Goal: Task Accomplishment & Management: Complete application form

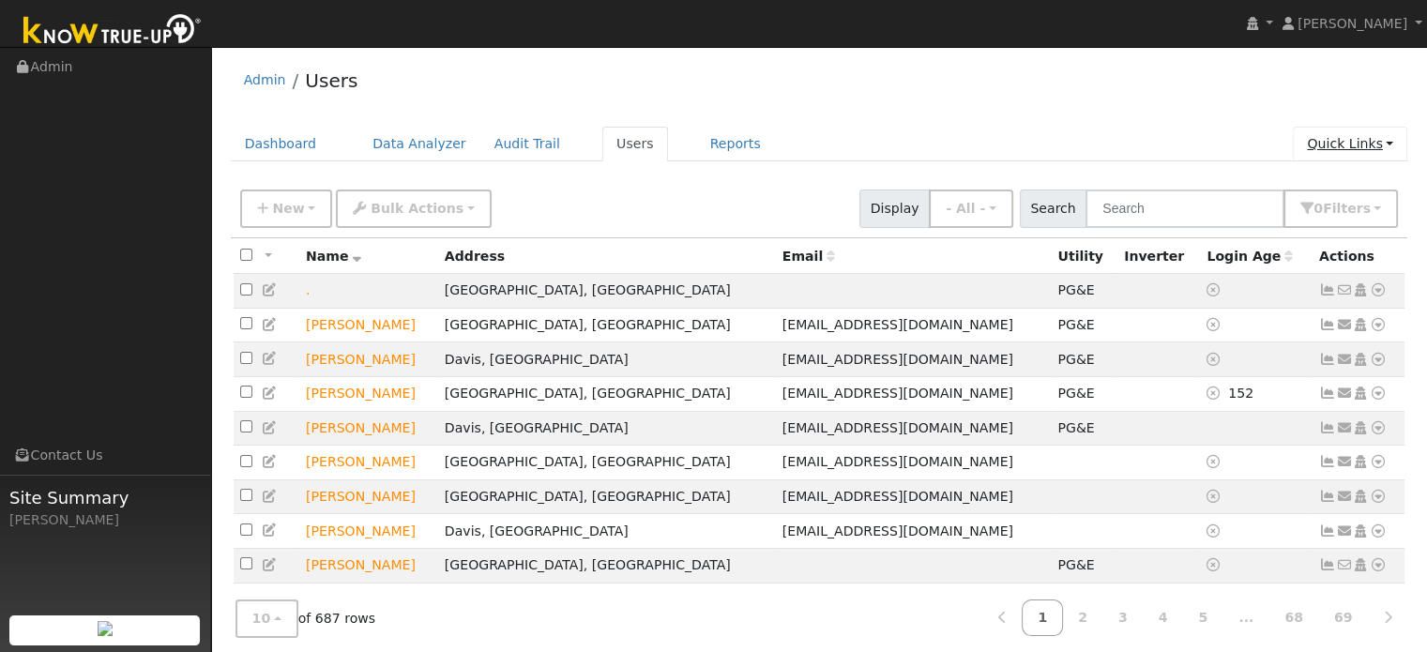
click at [1336, 149] on link "Quick Links" at bounding box center [1350, 144] width 114 height 35
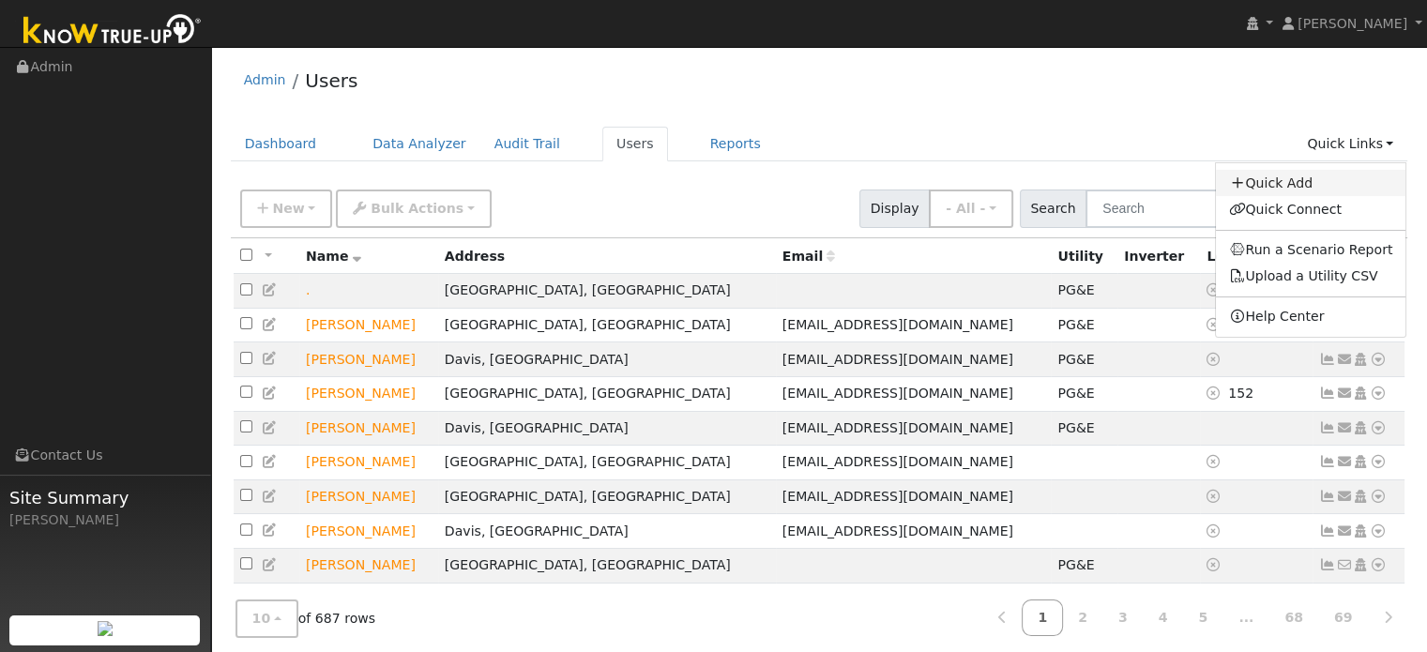
click at [1280, 181] on link "Quick Add" at bounding box center [1311, 183] width 190 height 26
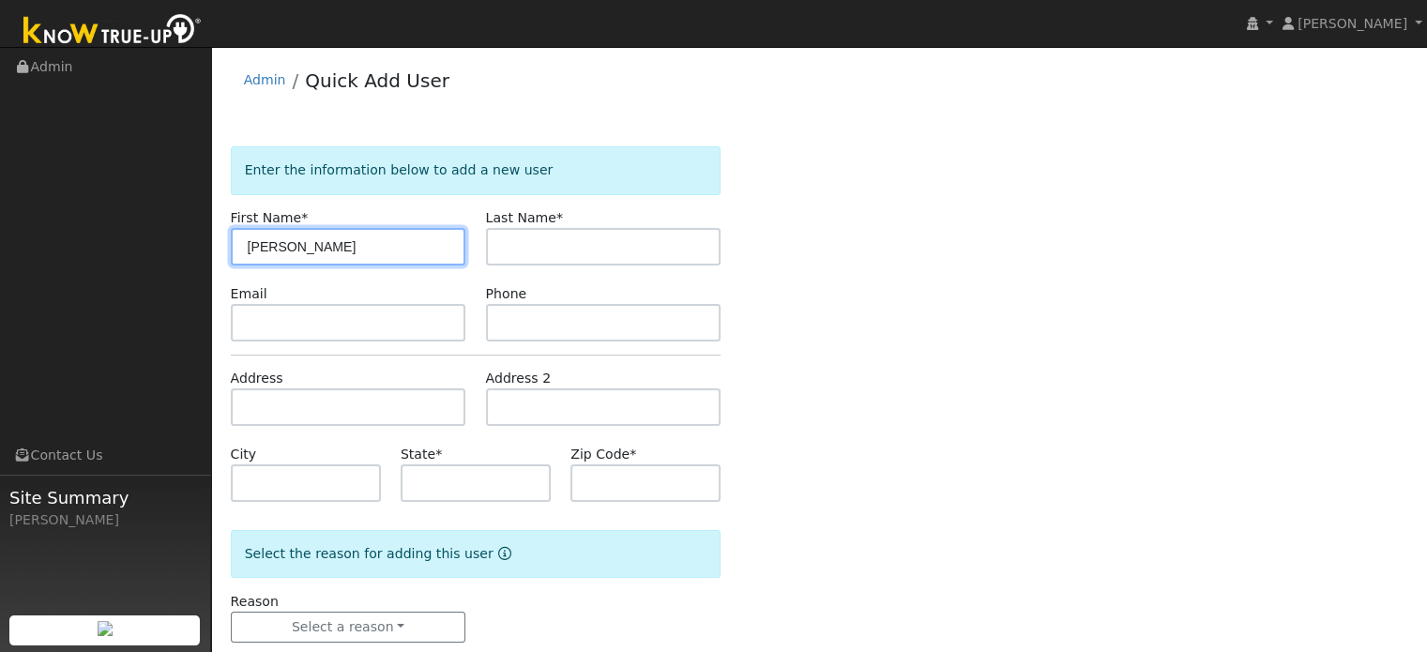
type input "[PERSON_NAME]"
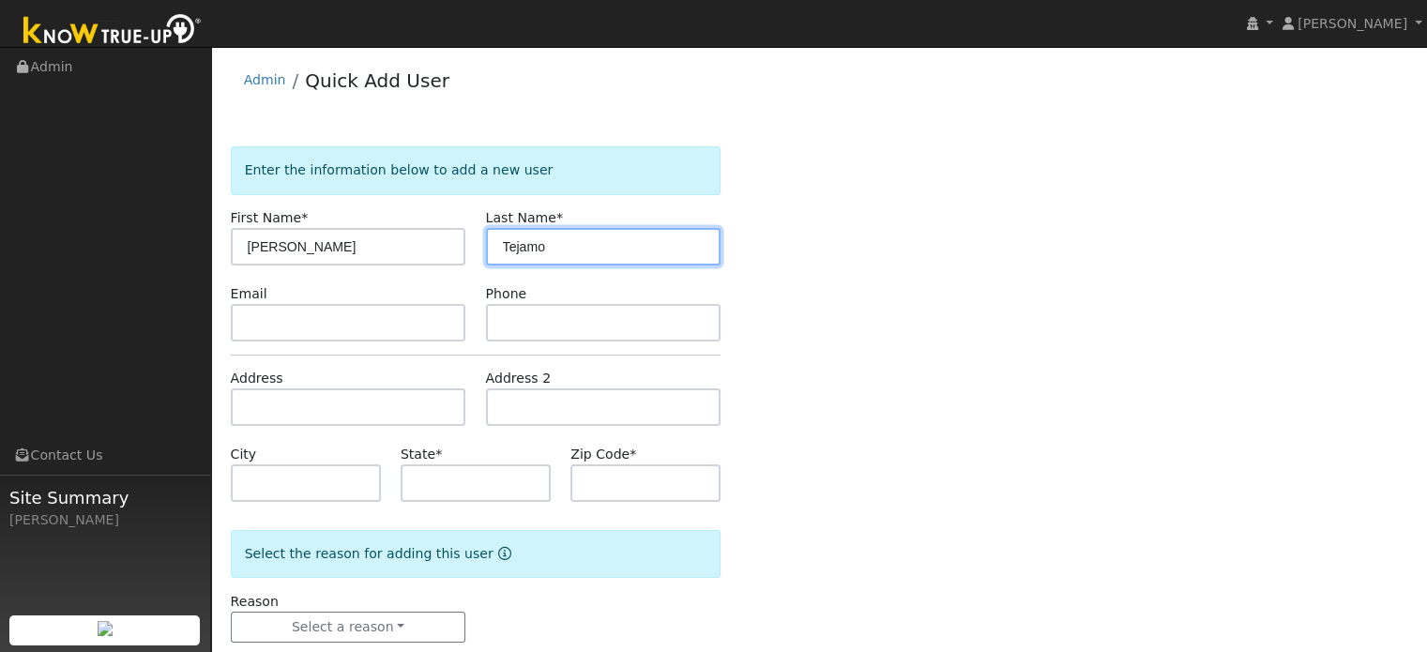
type input "Tejamo"
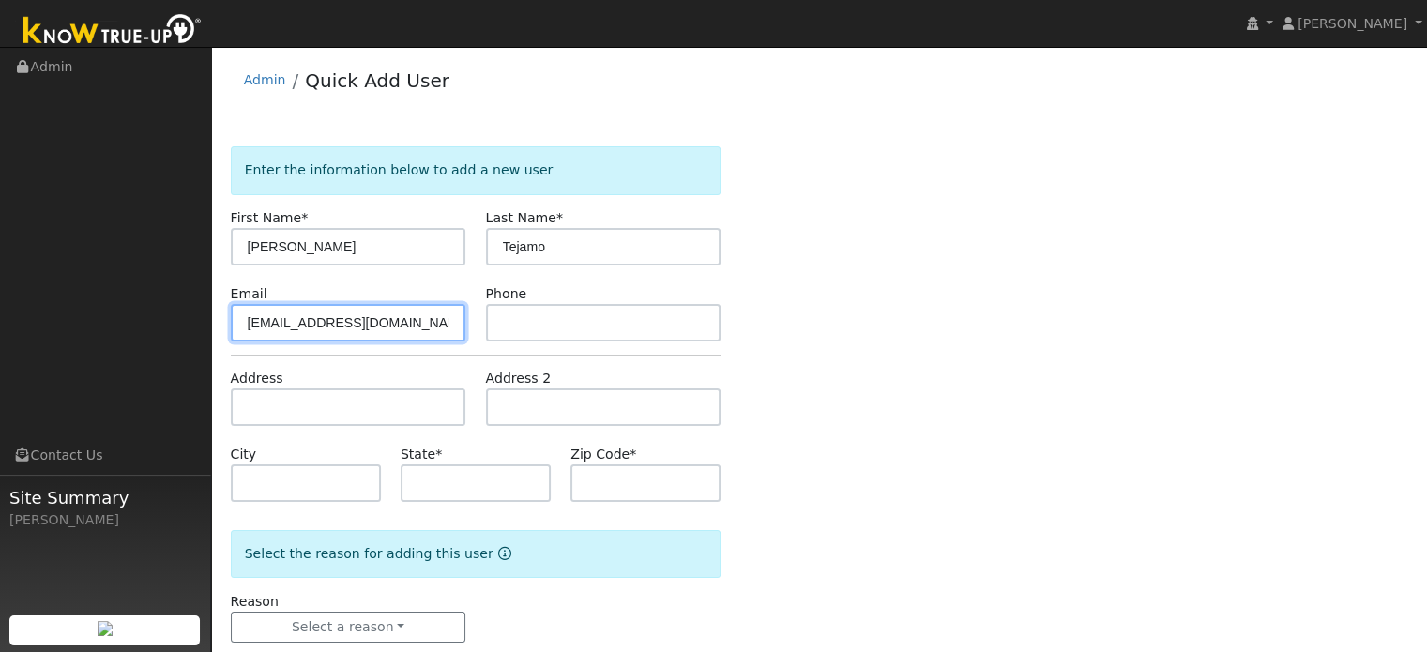
type input "[EMAIL_ADDRESS][DOMAIN_NAME]"
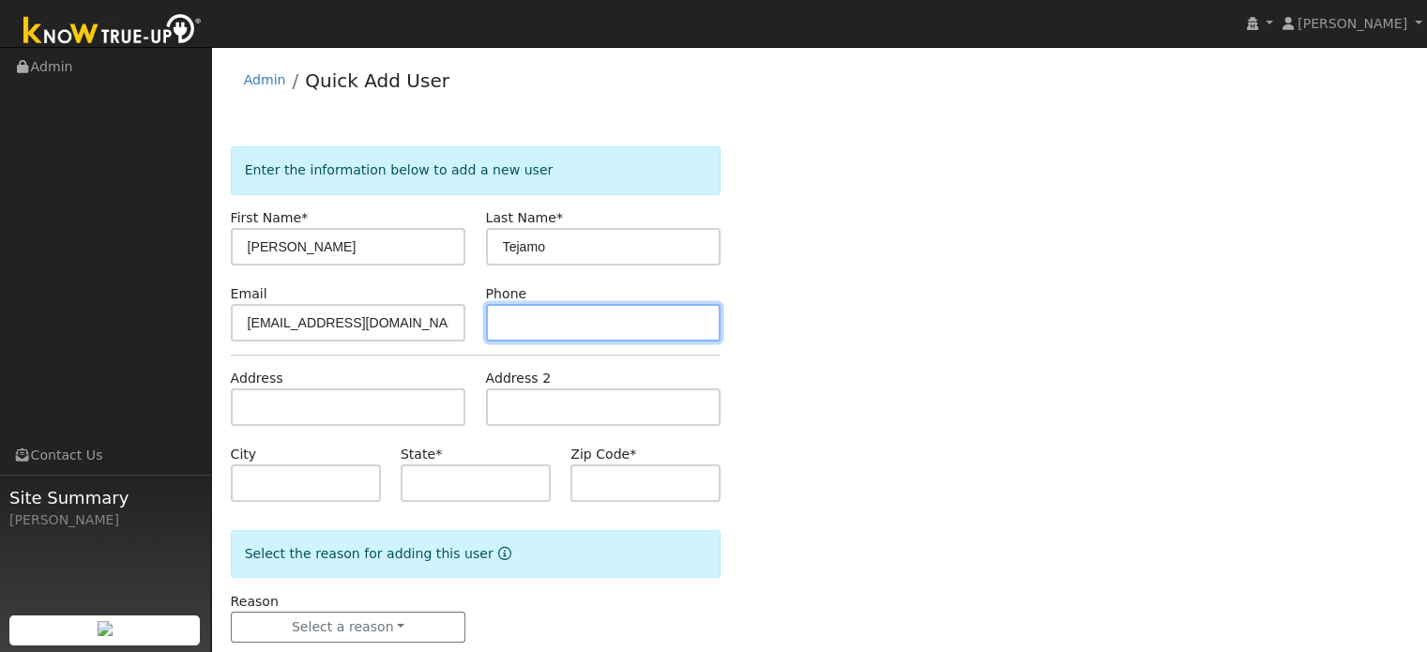
click at [672, 329] on input "text" at bounding box center [603, 323] width 235 height 38
type input "2094838656"
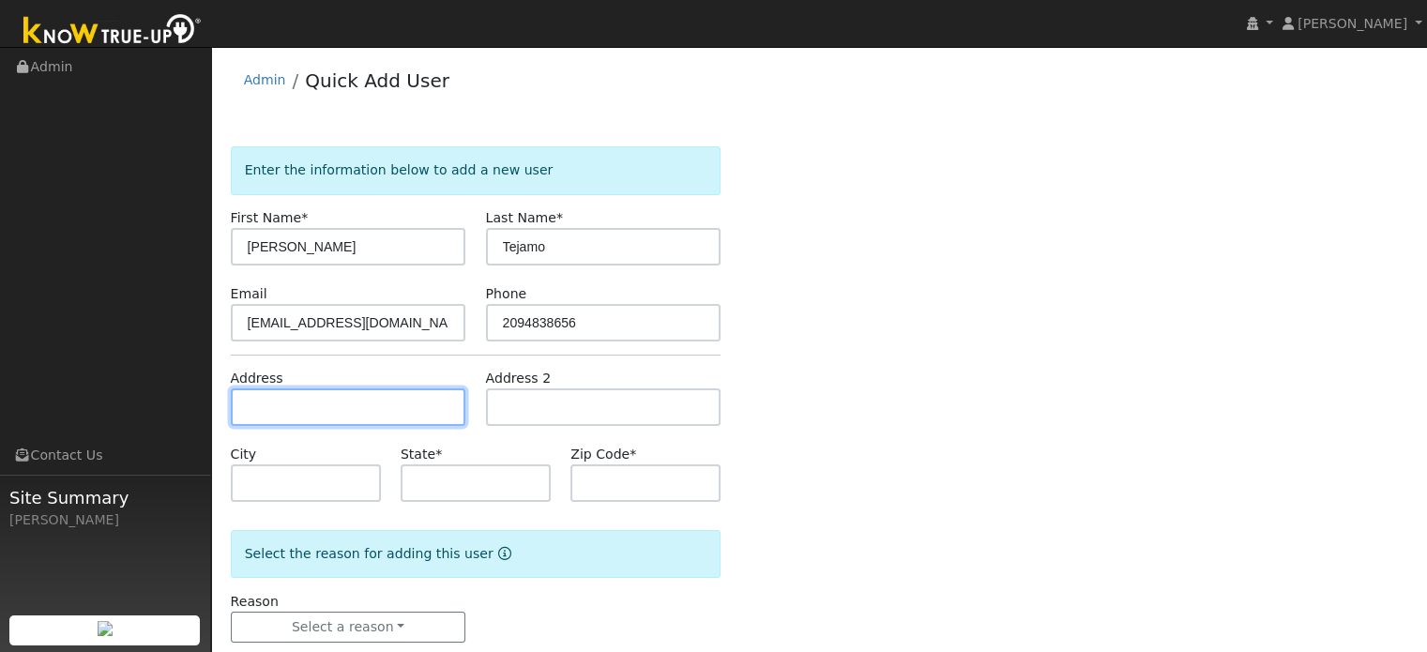
click at [387, 406] on input "text" at bounding box center [348, 407] width 235 height 38
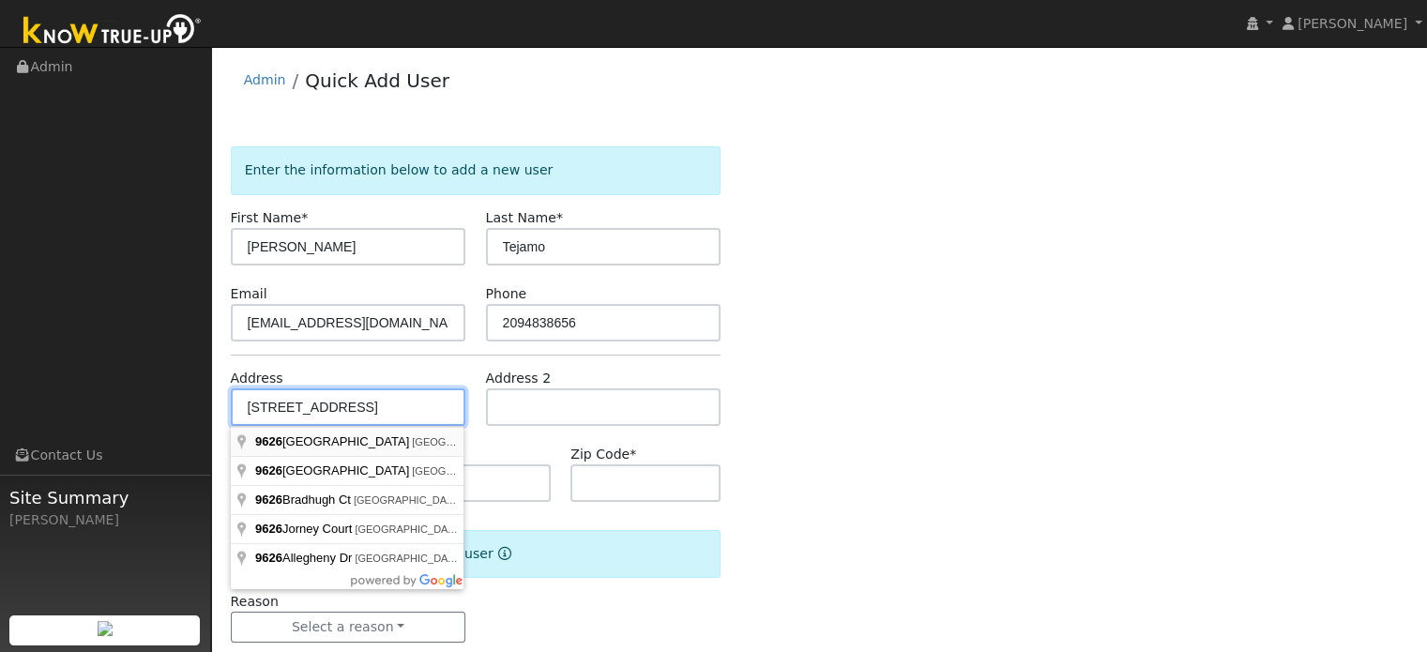
type input "9626 Twin Creeks Avenue"
type input "Stockton"
type input "CA"
type input "95219"
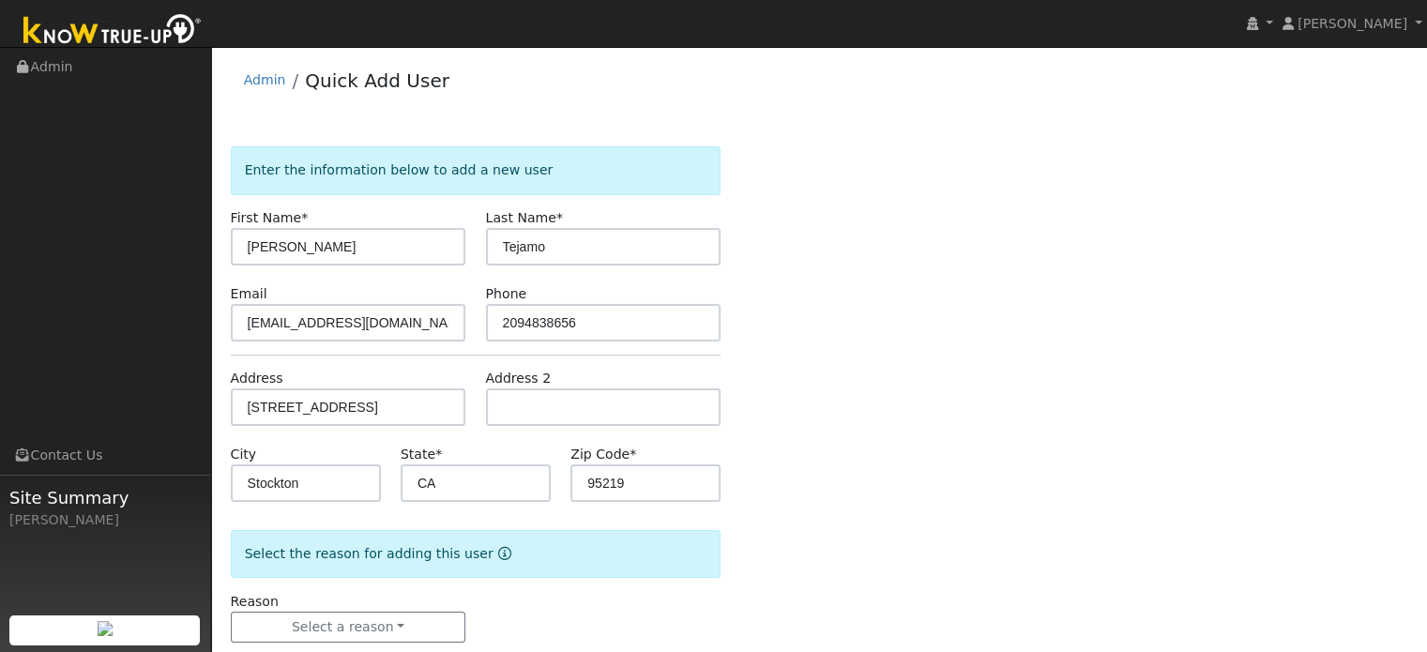
click at [810, 422] on div "Enter the information below to add a new user First Name * Sam Last Name * Teja…" at bounding box center [819, 413] width 1177 height 534
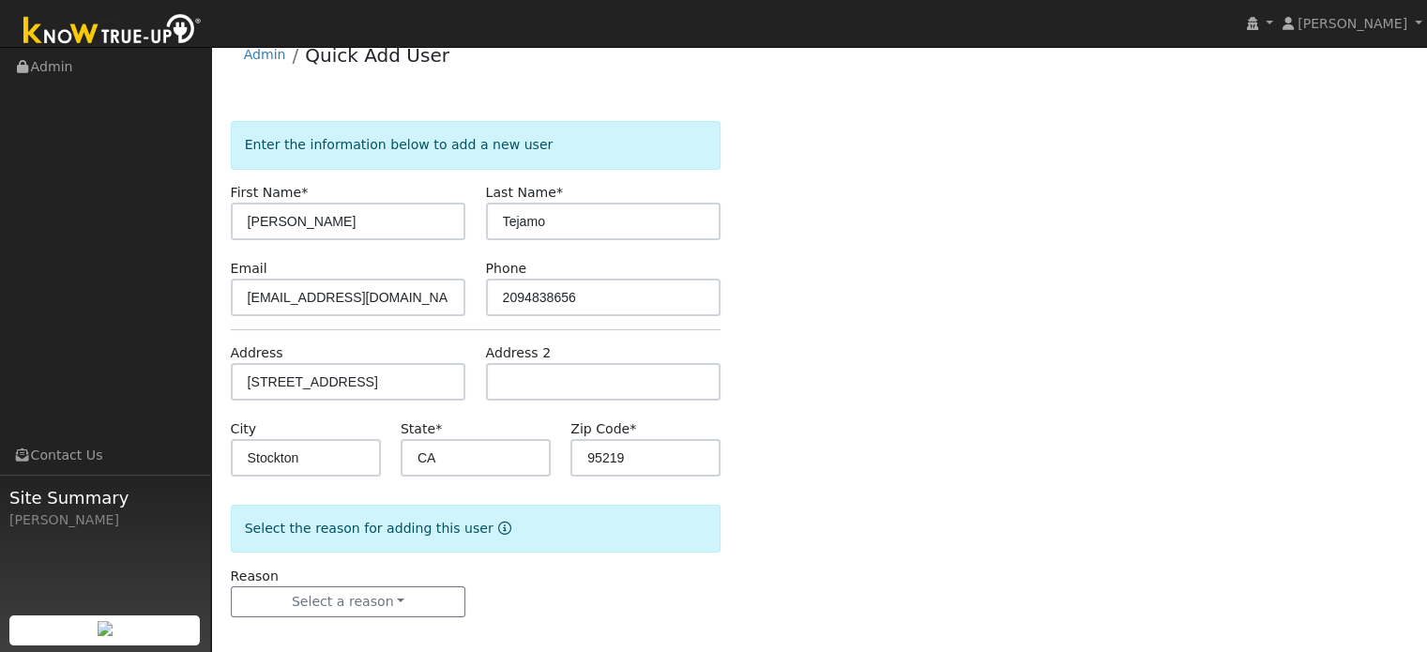
scroll to position [37, 0]
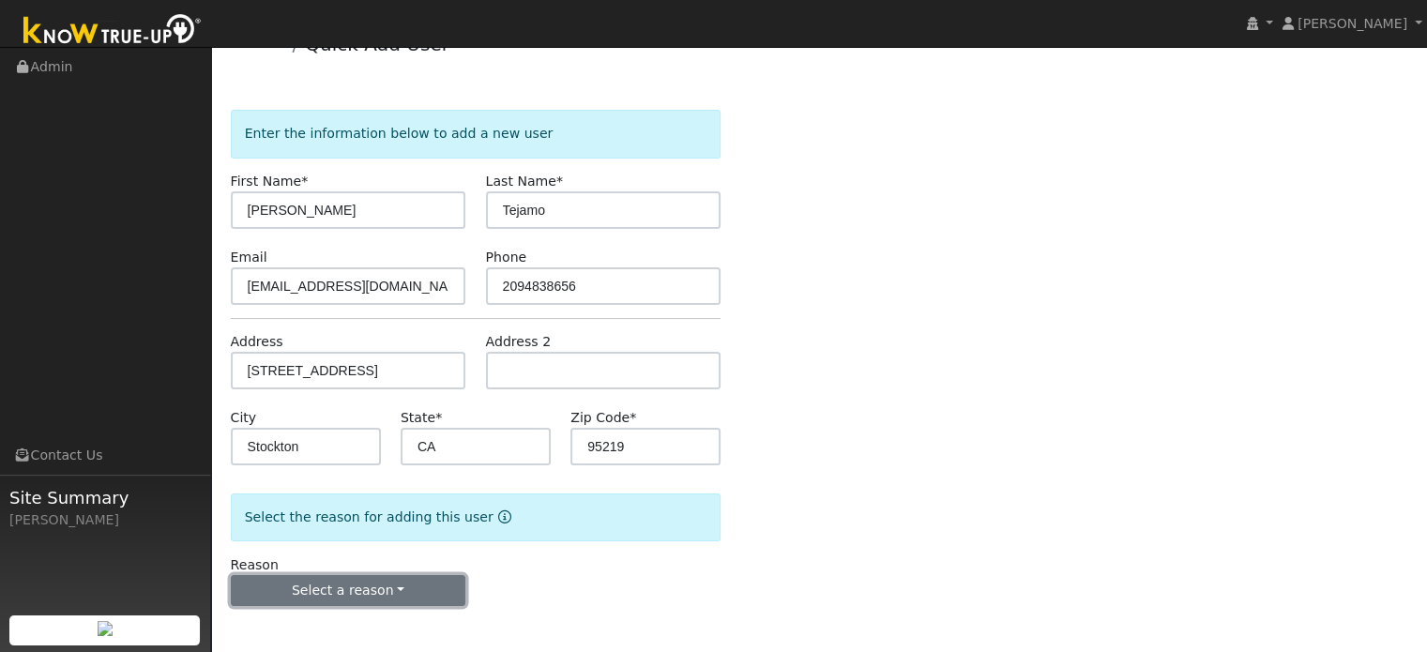
click at [387, 597] on button "Select a reason" at bounding box center [348, 591] width 235 height 32
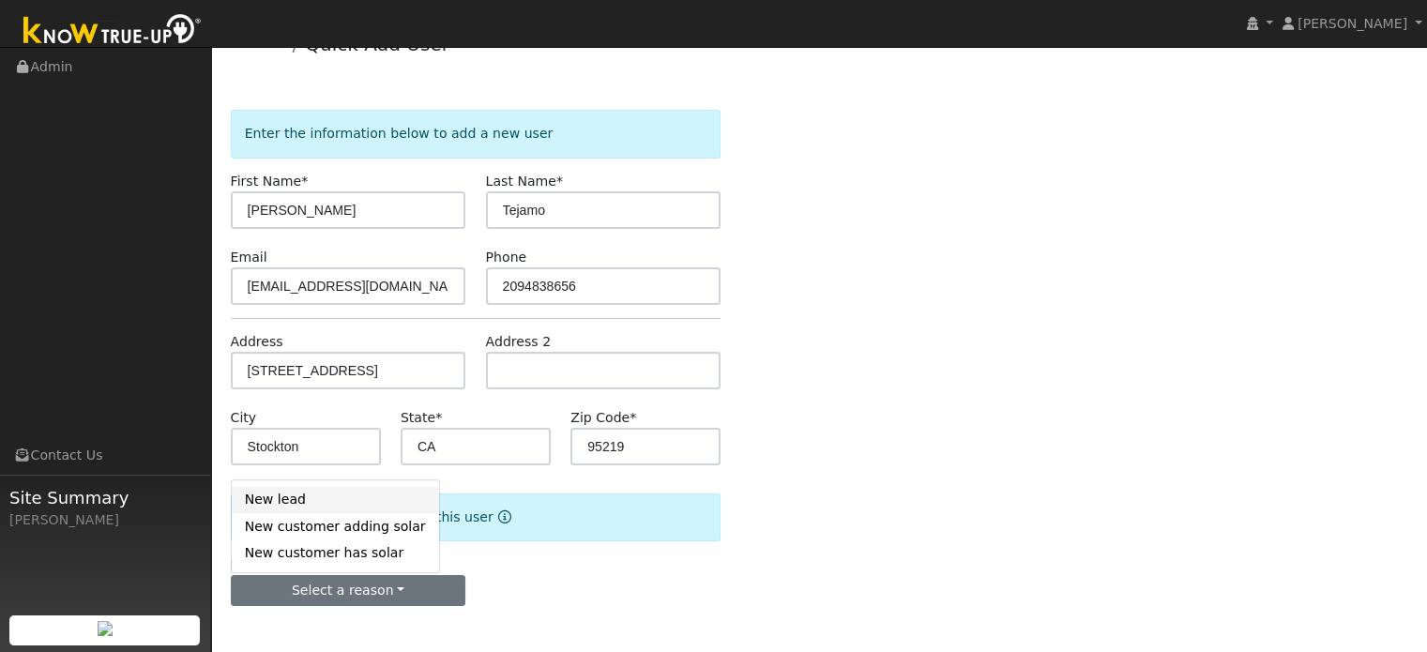
click at [299, 503] on link "New lead" at bounding box center [335, 500] width 207 height 26
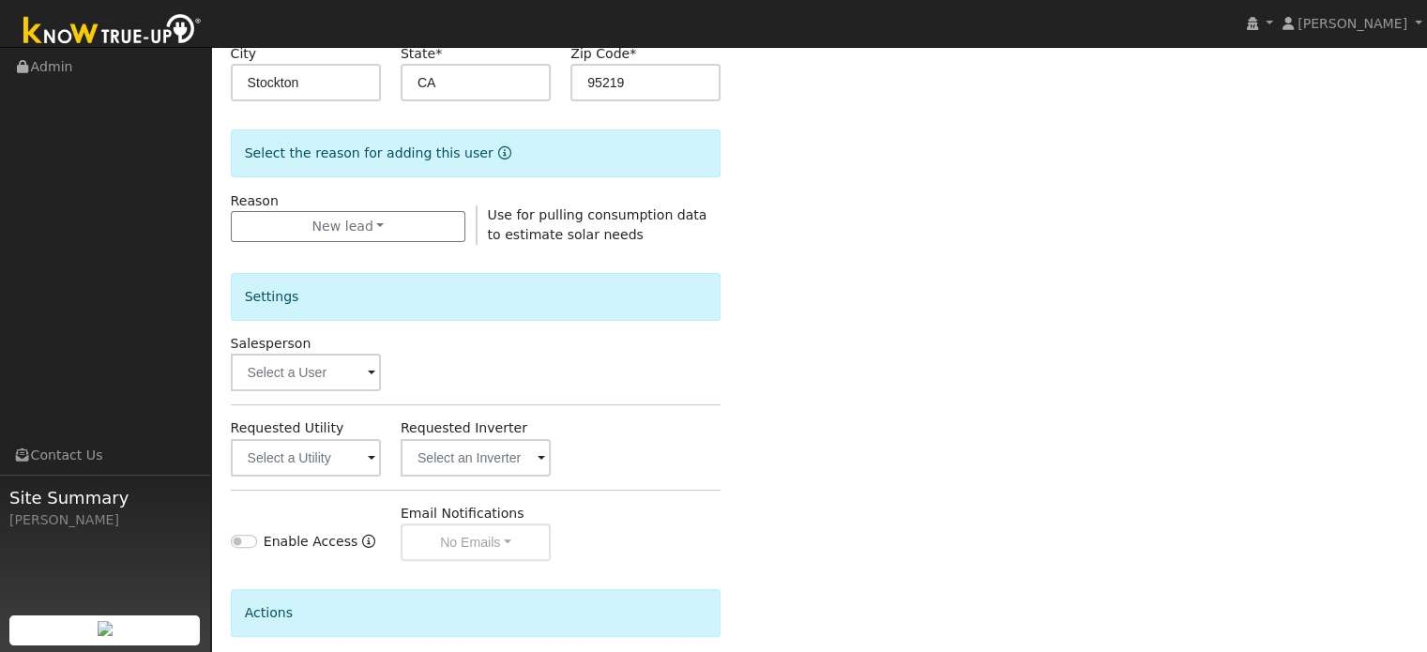
scroll to position [412, 0]
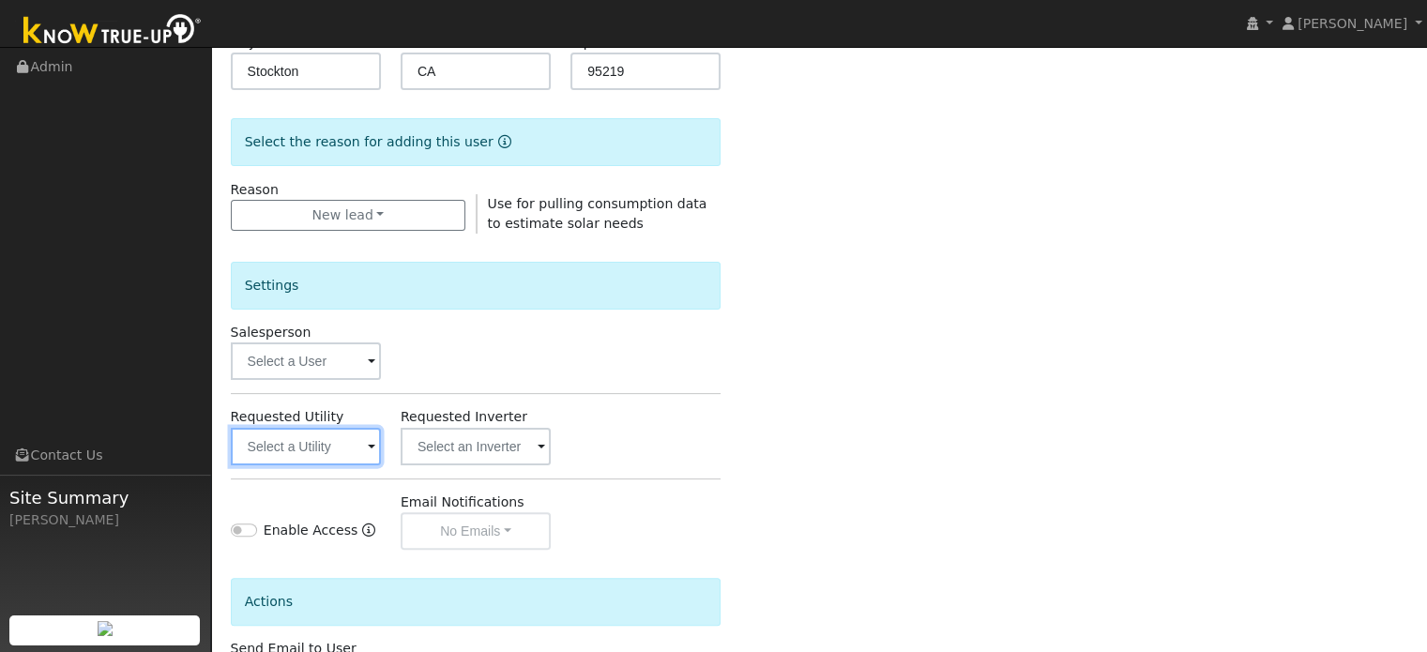
click at [309, 455] on input "text" at bounding box center [306, 447] width 150 height 38
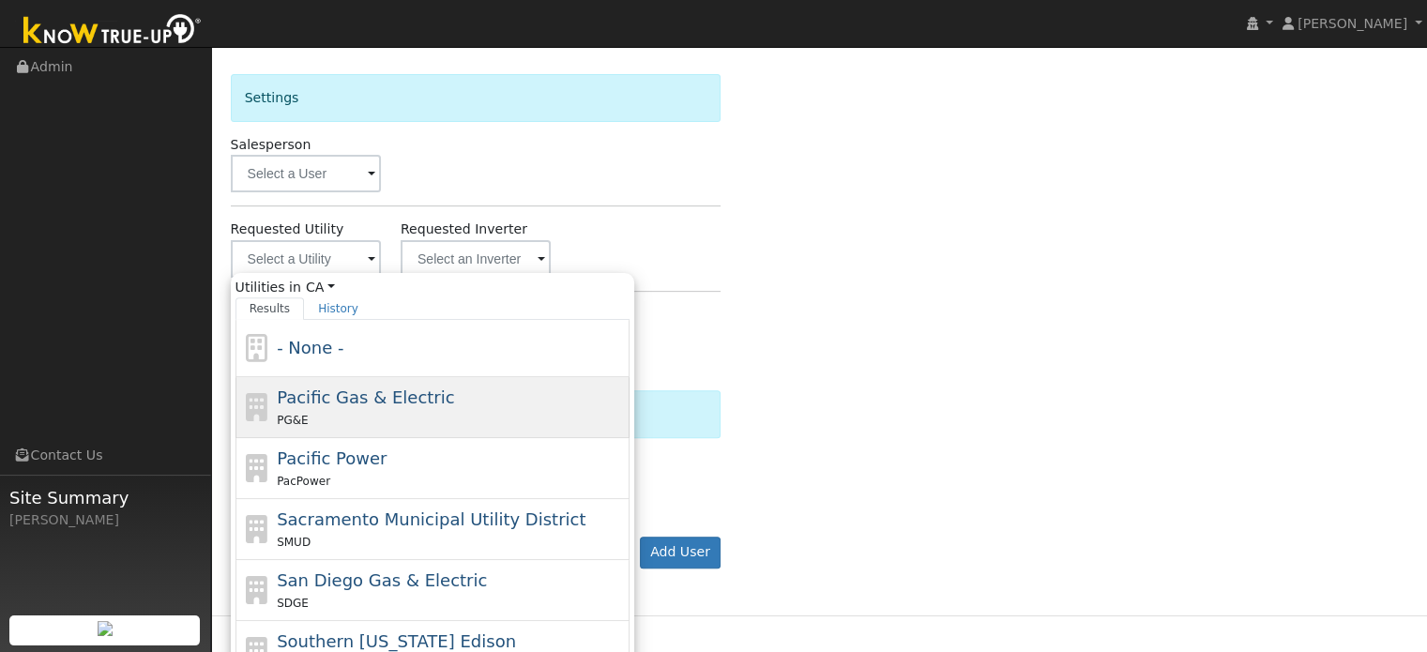
click at [306, 410] on div "PG&E" at bounding box center [451, 420] width 348 height 20
type input "Pacific Gas & Electric"
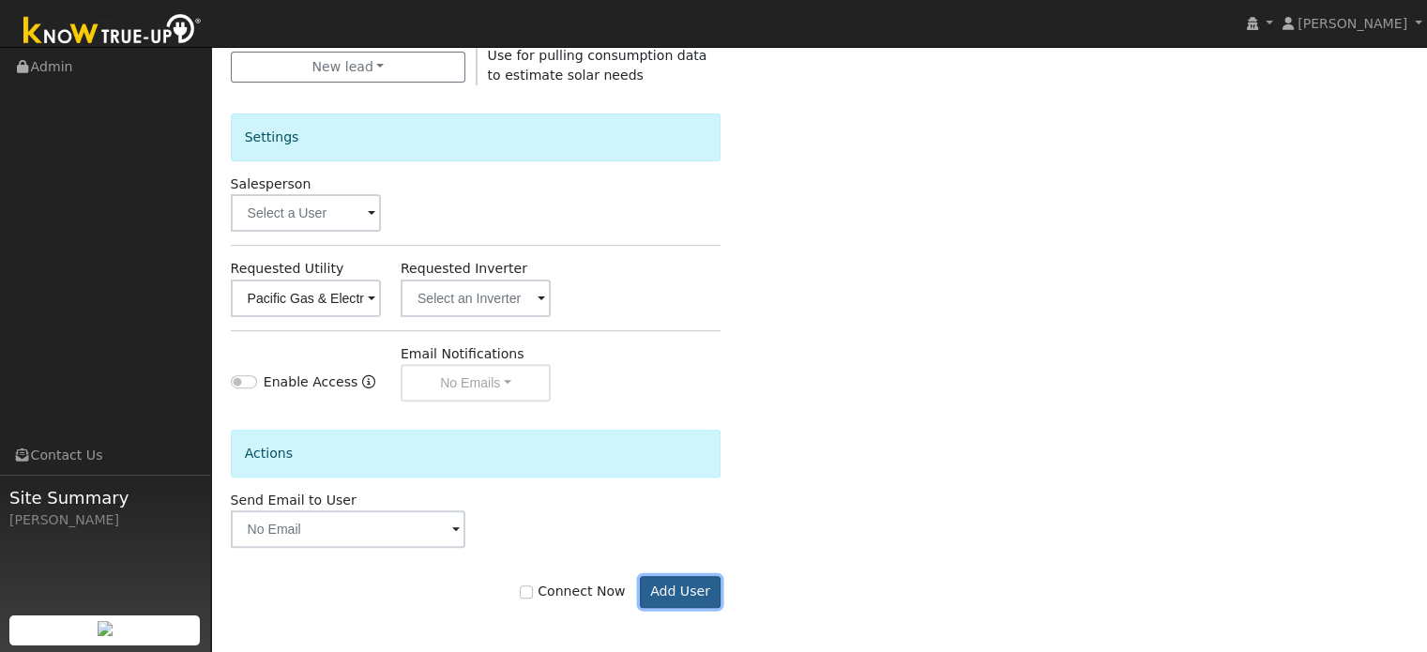
click at [684, 581] on button "Add User" at bounding box center [681, 592] width 82 height 32
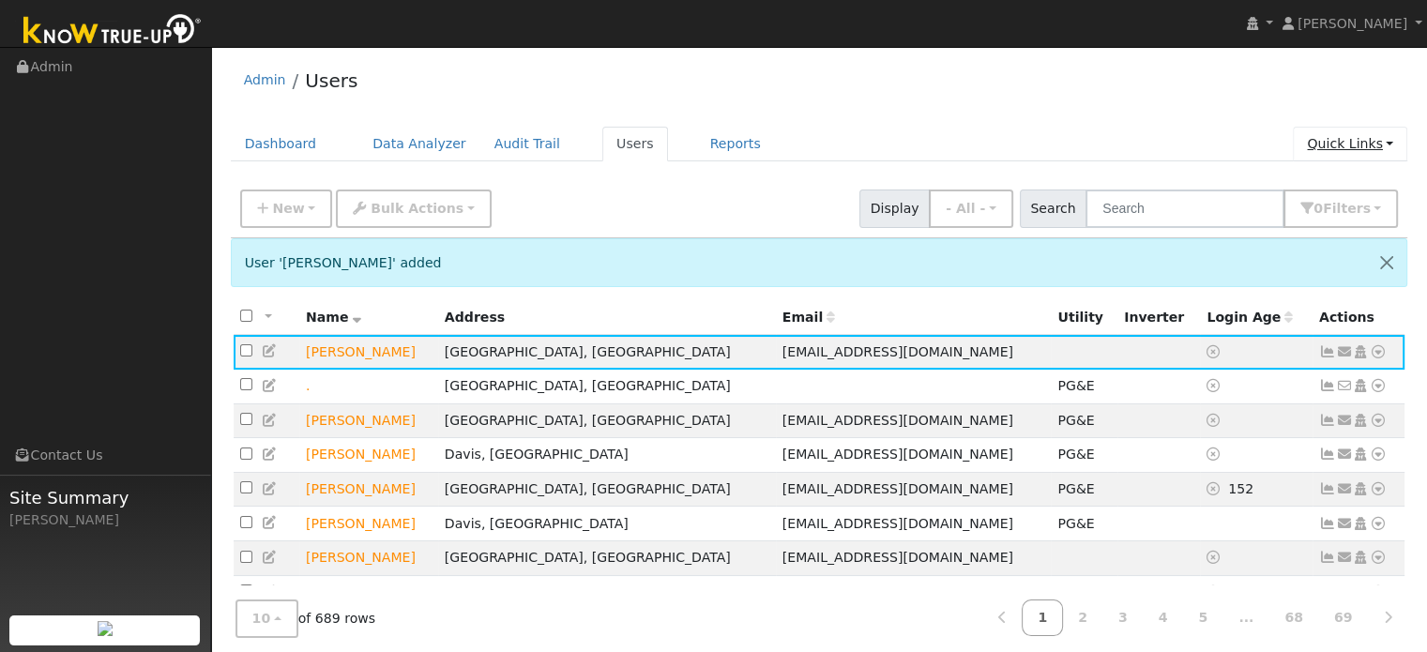
click at [1349, 148] on link "Quick Links" at bounding box center [1350, 144] width 114 height 35
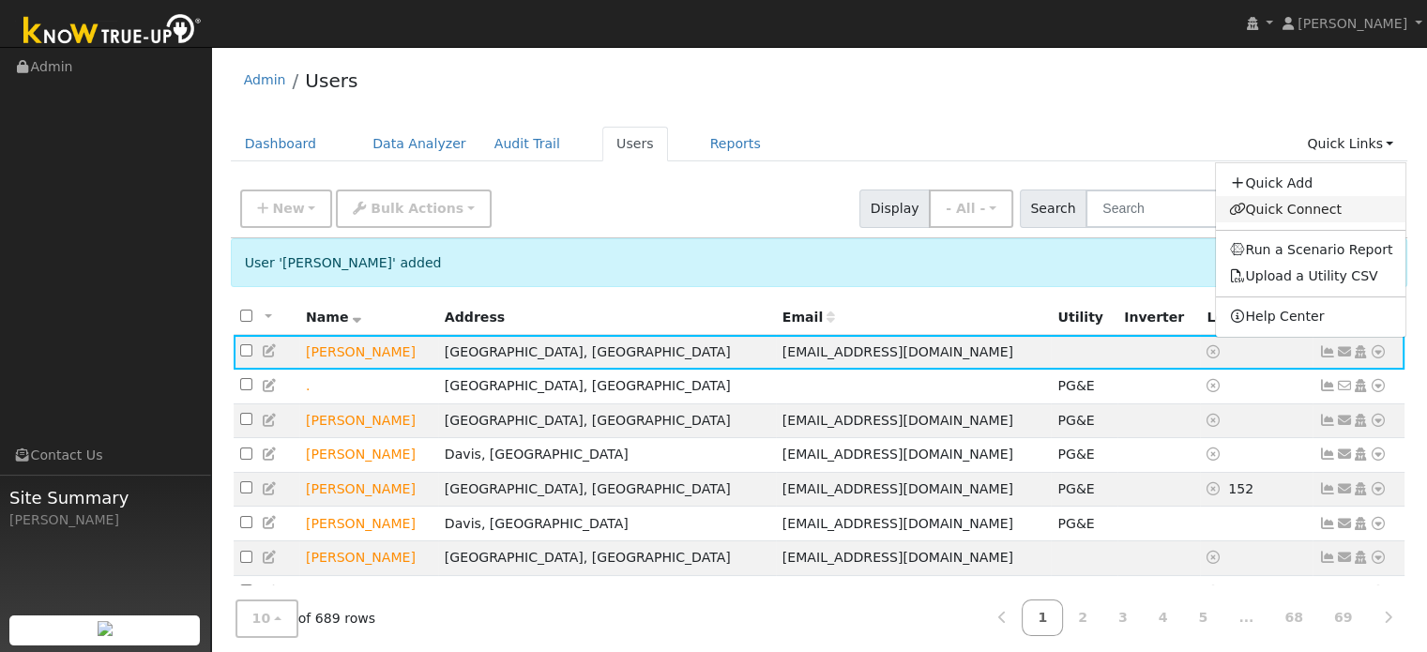
click at [1273, 207] on link "Quick Connect" at bounding box center [1311, 209] width 190 height 26
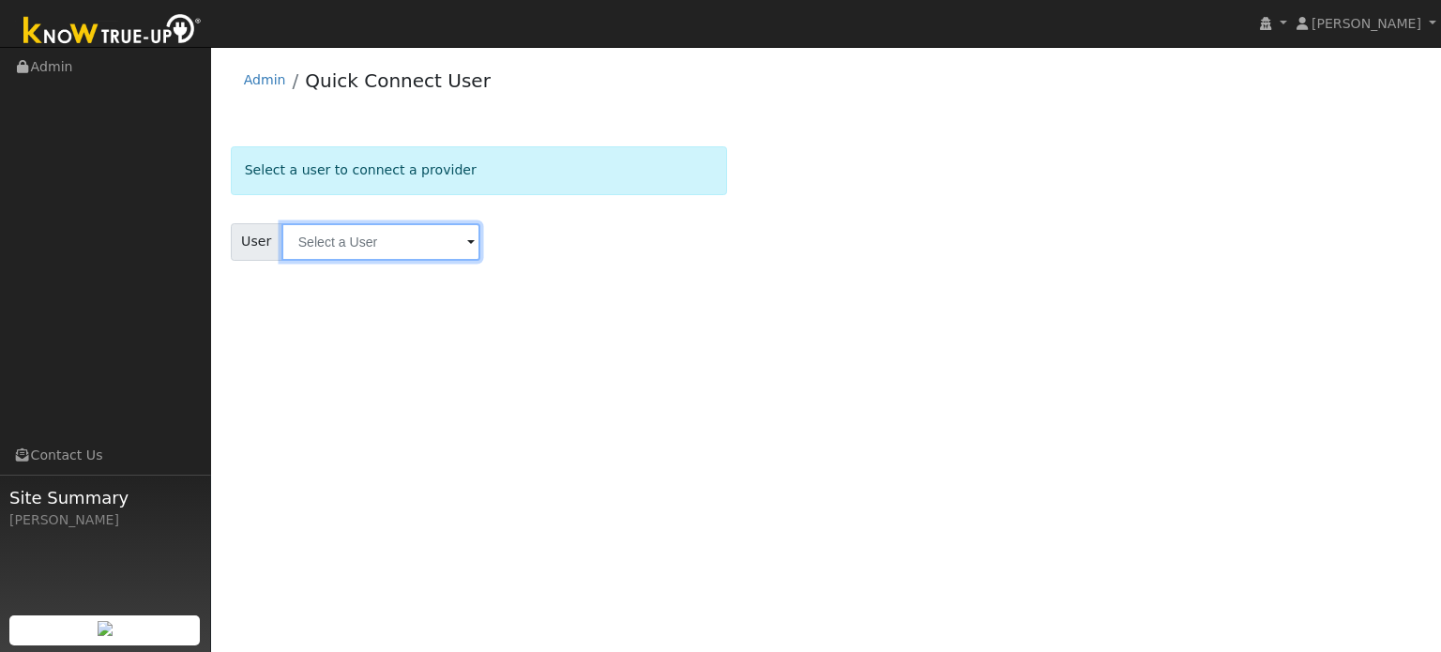
click at [396, 239] on input "text" at bounding box center [380, 242] width 199 height 38
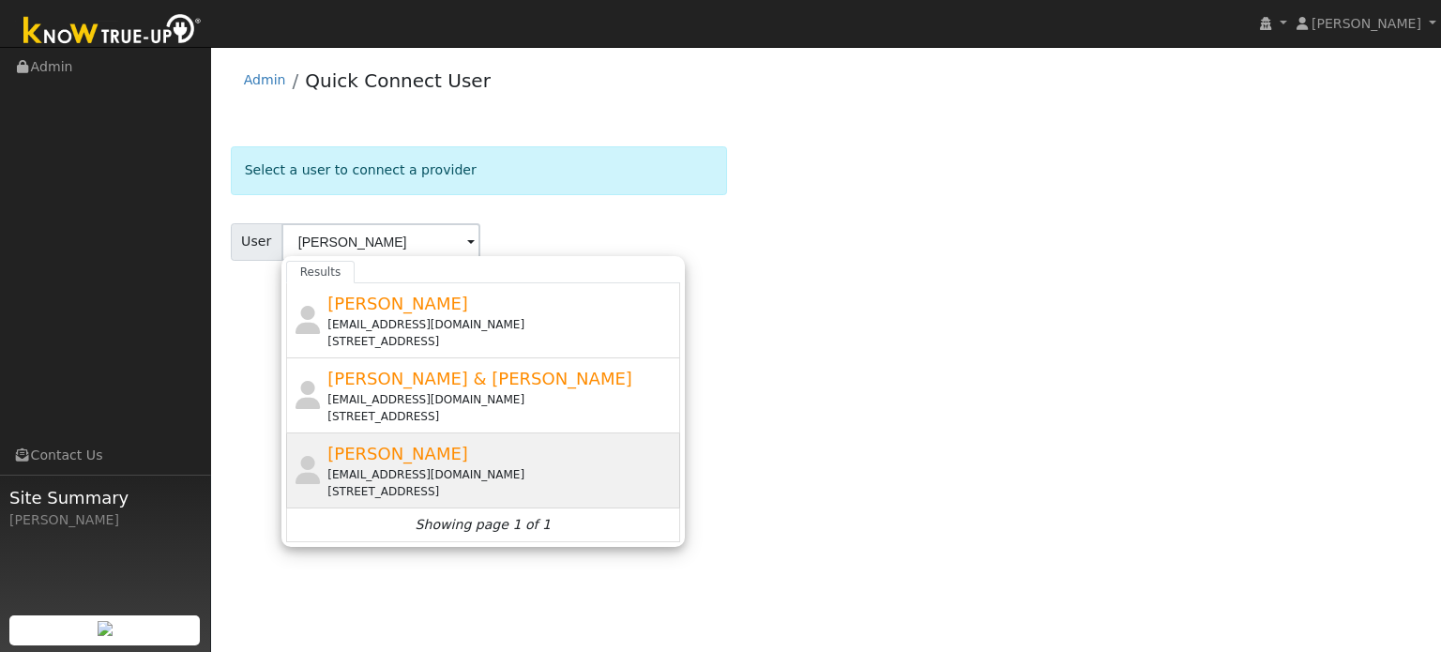
click at [362, 456] on span "Sam Tejamo" at bounding box center [397, 454] width 141 height 20
type input "[PERSON_NAME]"
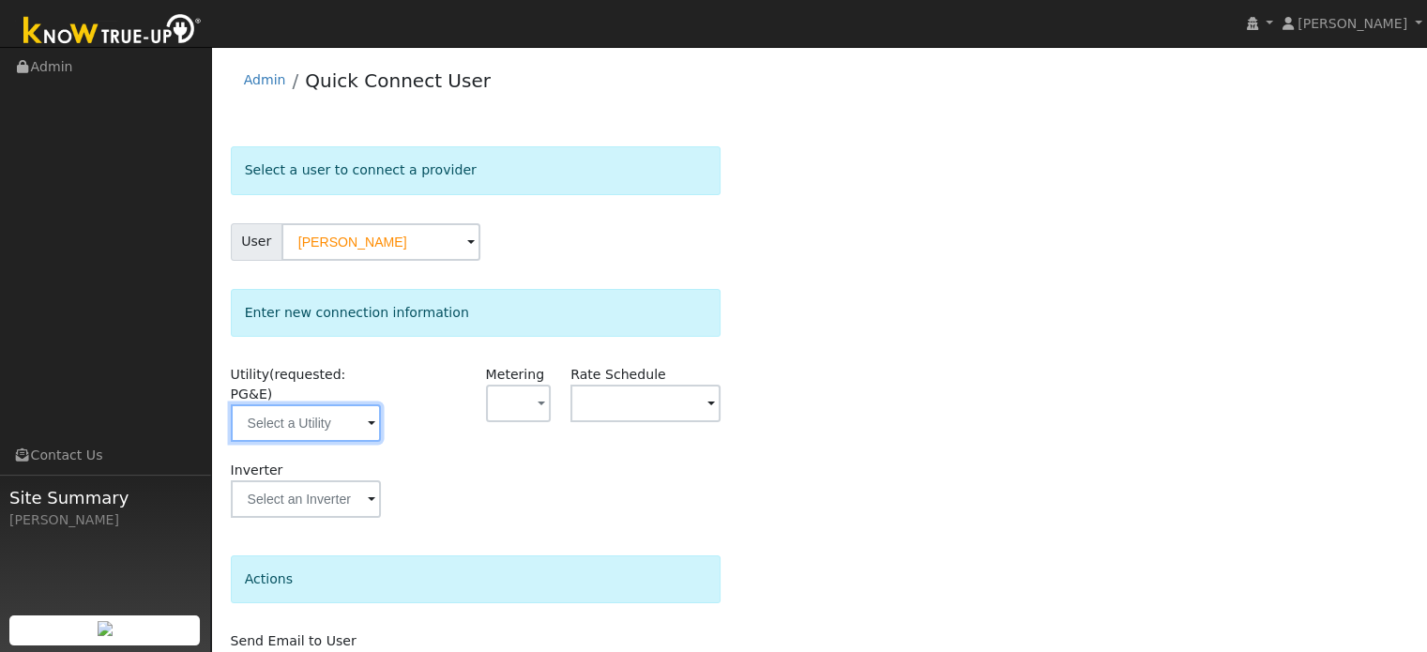
click at [337, 406] on input "text" at bounding box center [306, 423] width 150 height 38
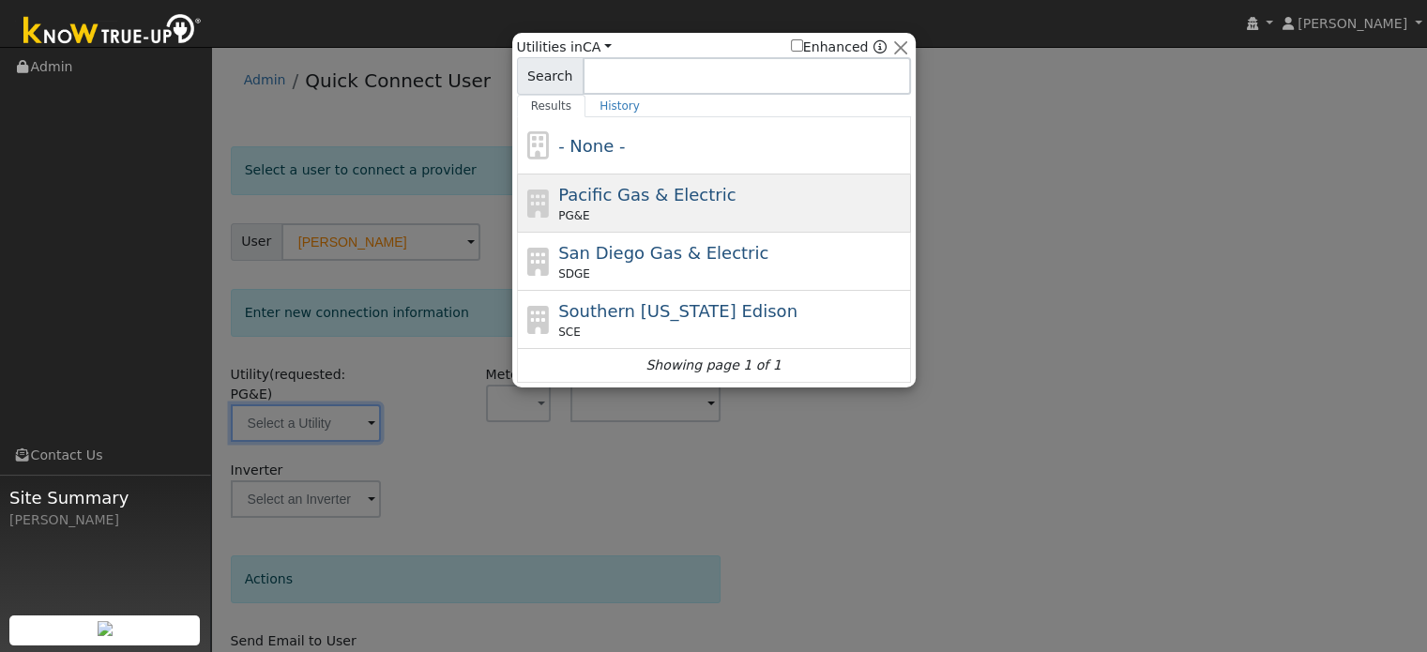
click at [604, 201] on span "Pacific Gas & Electric" at bounding box center [646, 195] width 177 height 20
type input "PG&E"
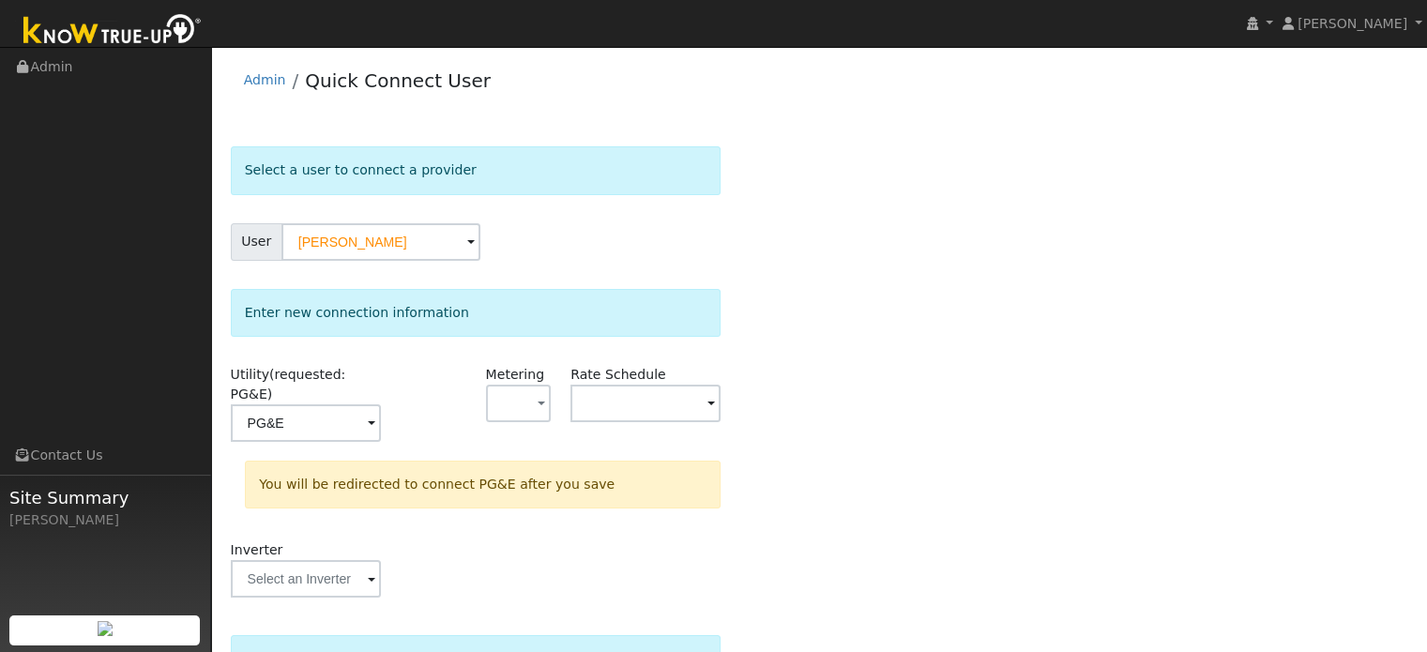
click at [861, 345] on div "Select a user to connect a provider User Sam Tejamo Account Default Account Def…" at bounding box center [819, 491] width 1177 height 691
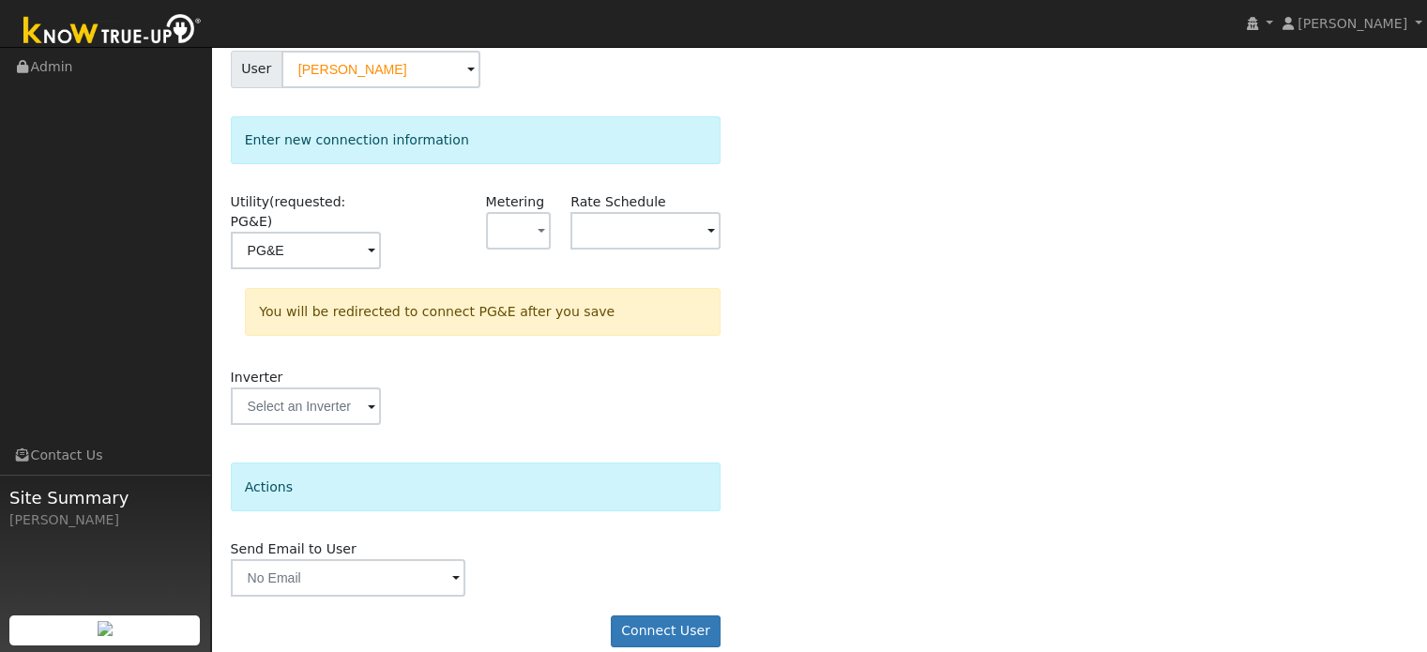
scroll to position [174, 0]
click at [678, 615] on button "Connect User" at bounding box center [666, 631] width 111 height 32
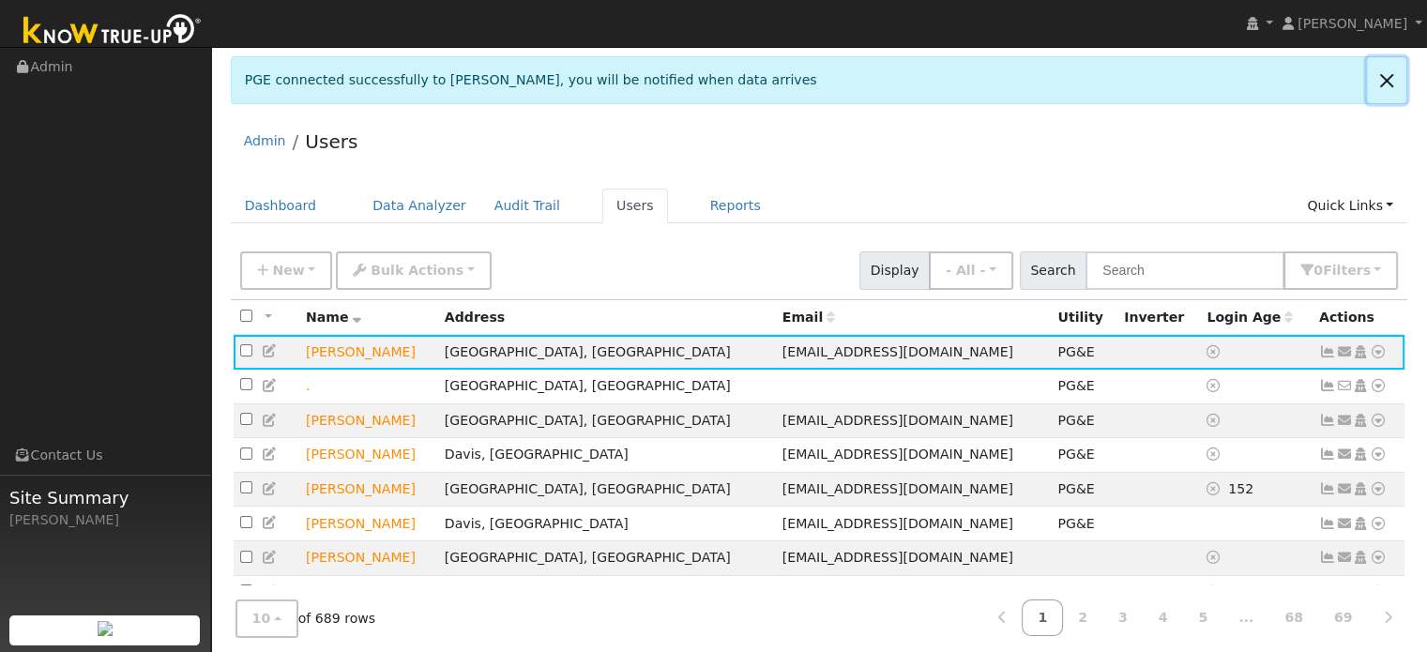
click at [1383, 73] on link at bounding box center [1386, 80] width 39 height 46
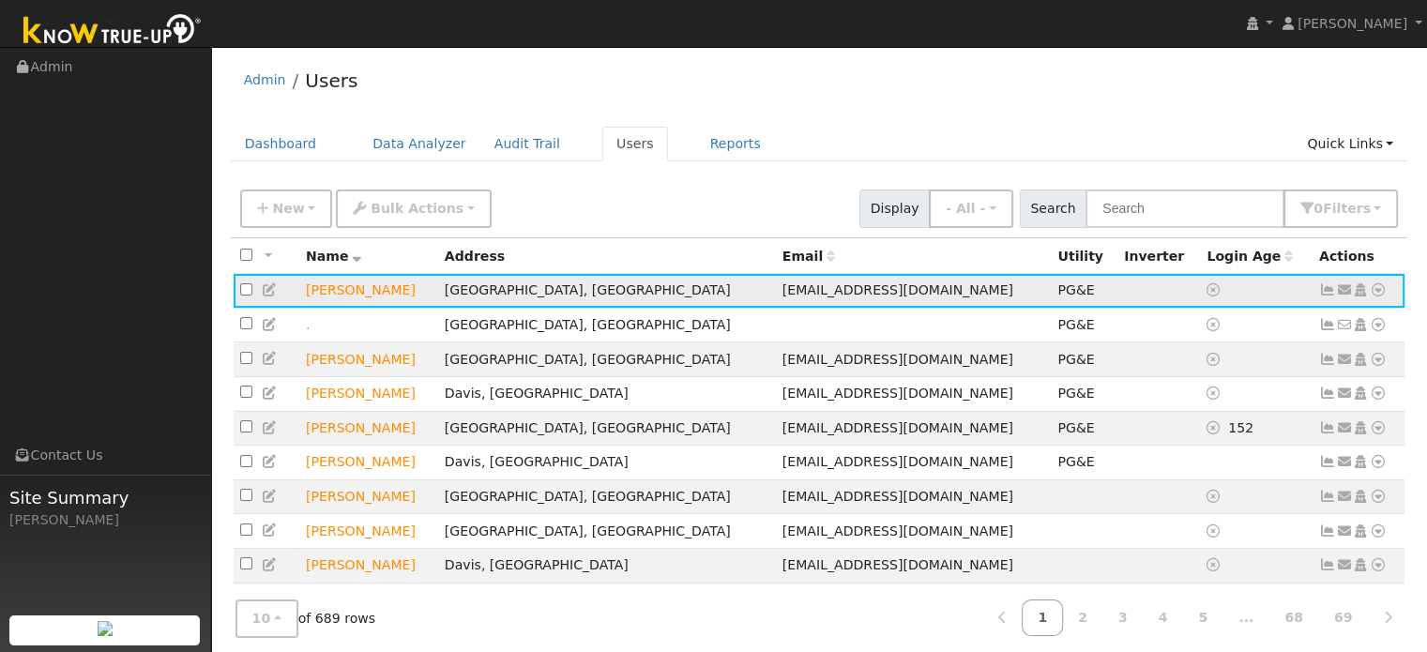
click at [1378, 296] on icon at bounding box center [1378, 289] width 17 height 13
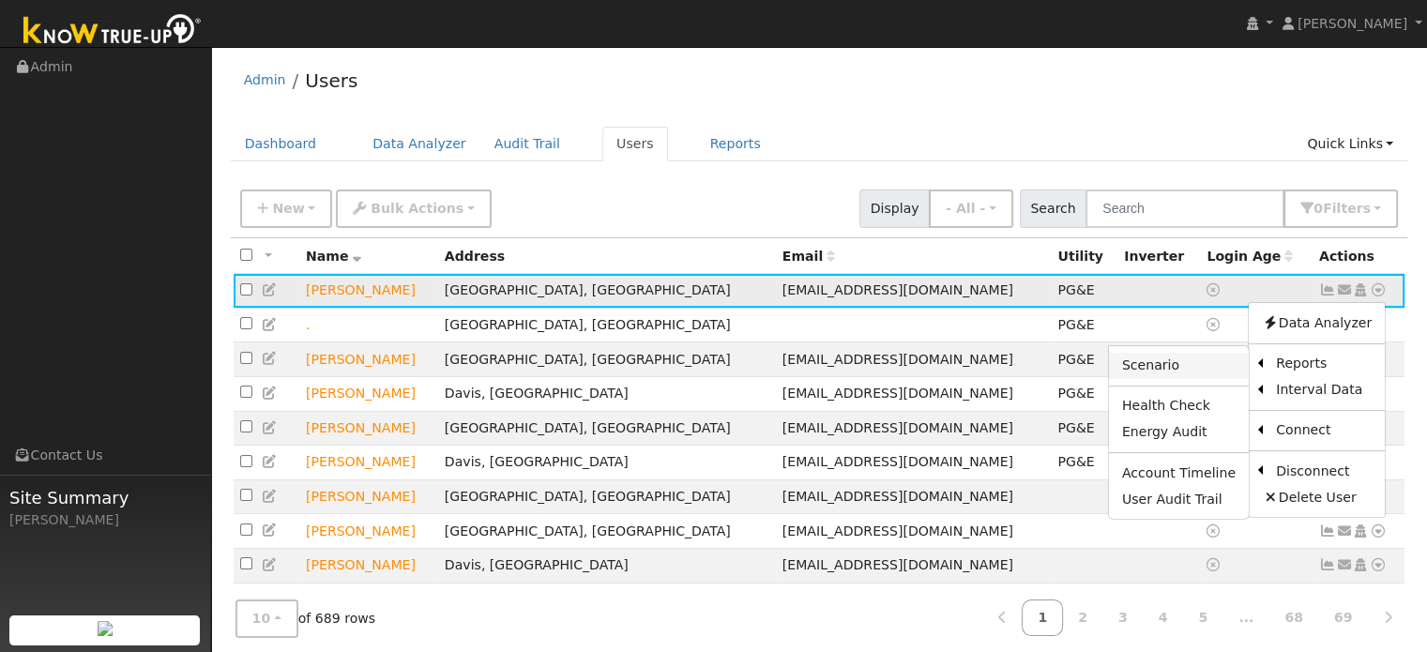
click at [1210, 371] on link "Scenario" at bounding box center [1179, 366] width 140 height 26
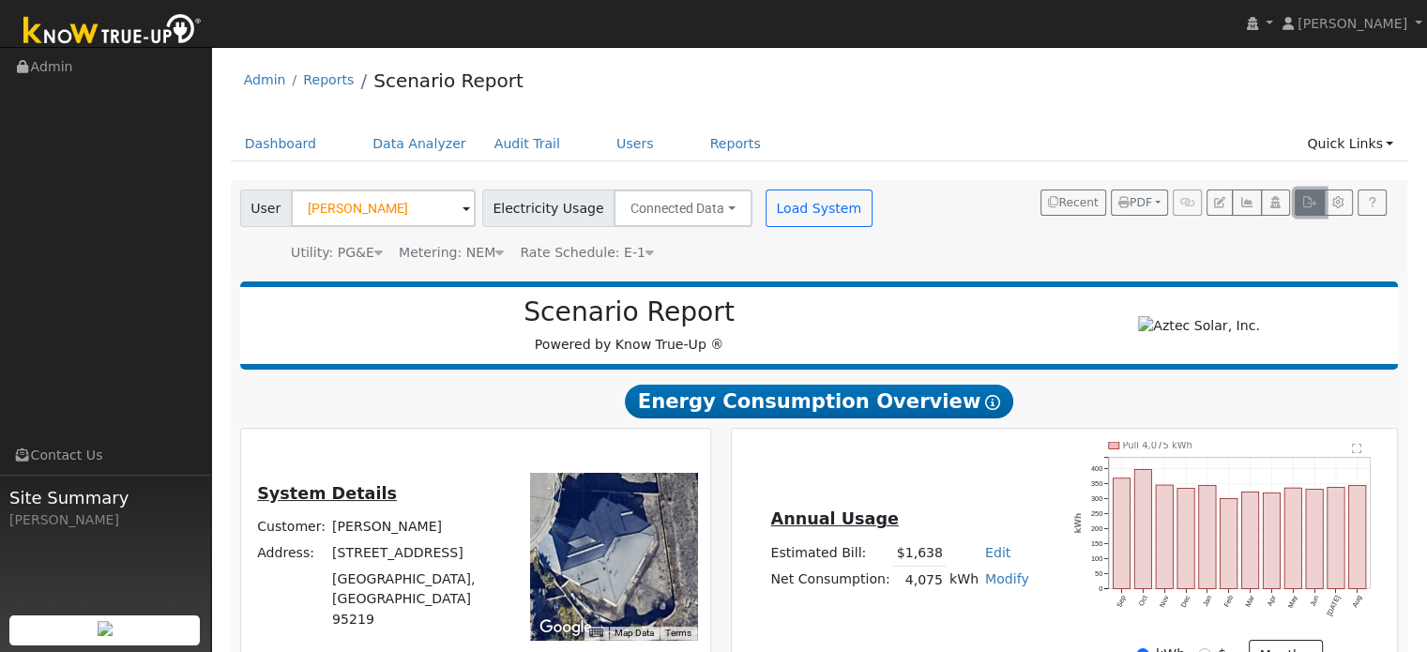
click at [1302, 205] on button "button" at bounding box center [1309, 203] width 29 height 26
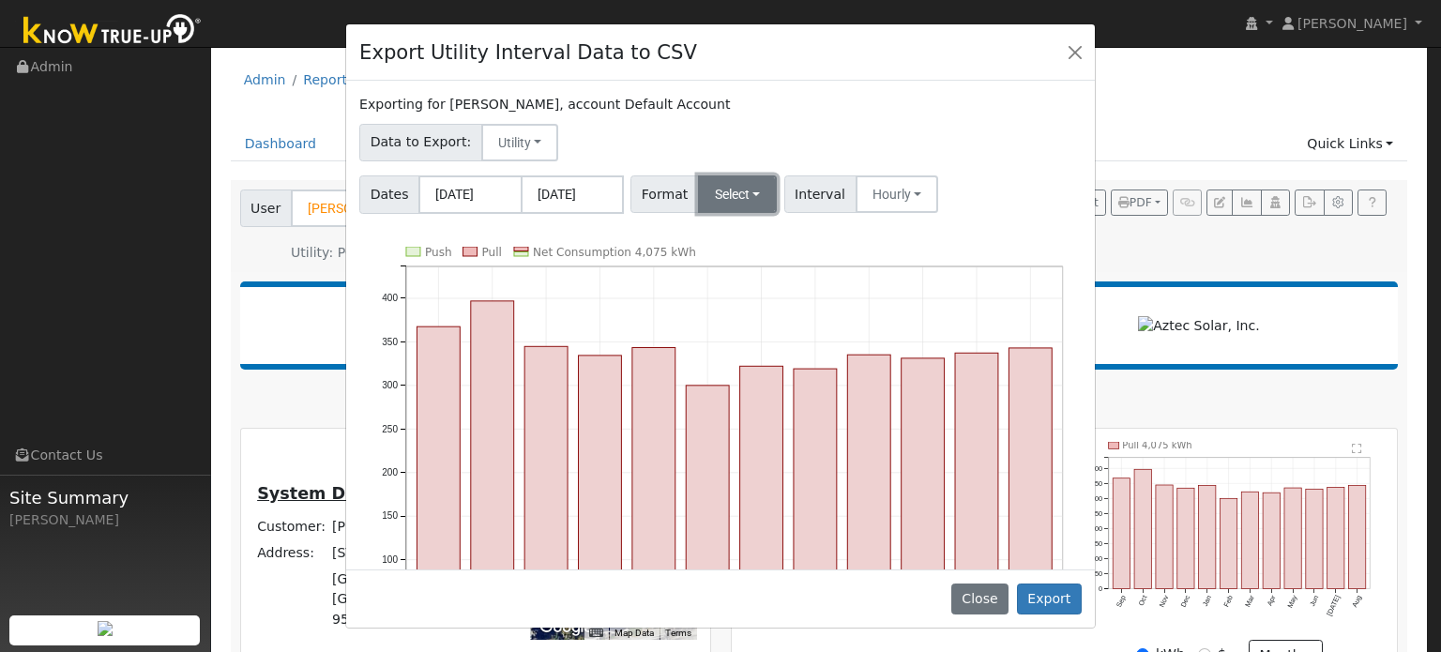
click at [717, 202] on button "Select" at bounding box center [738, 194] width 80 height 38
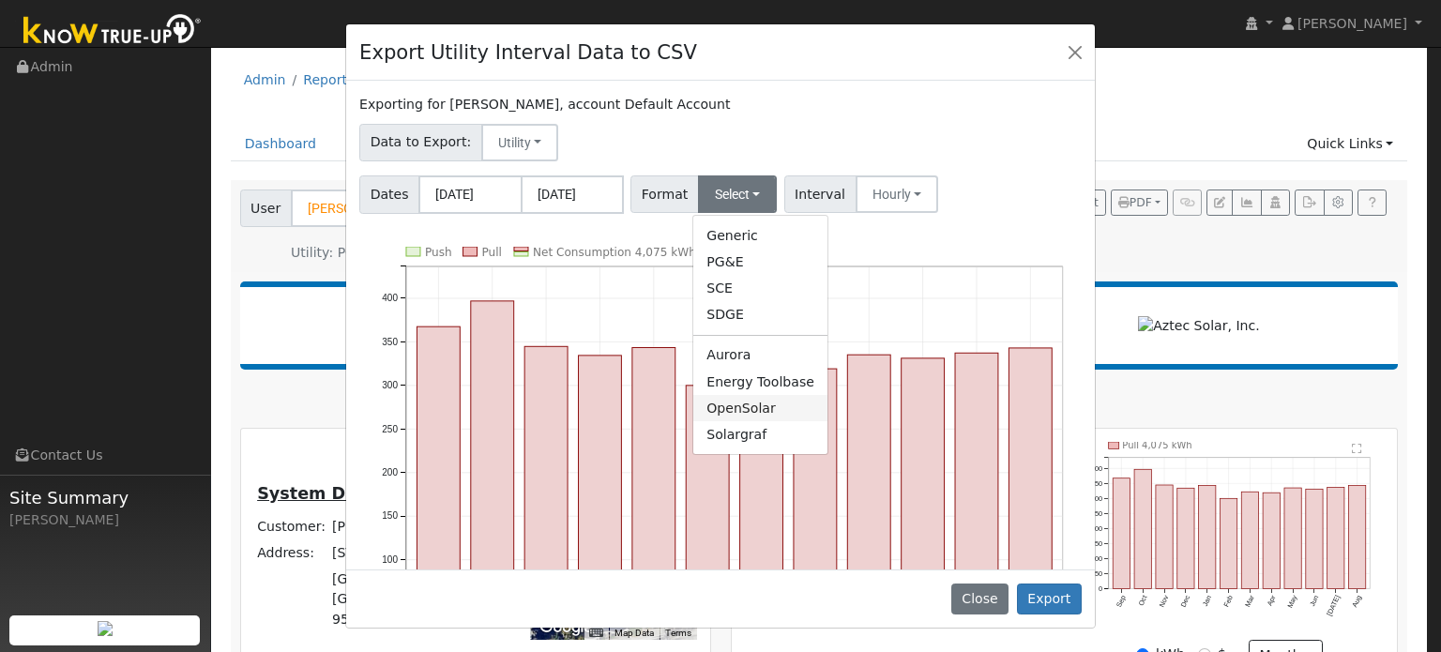
click at [716, 404] on link "OpenSolar" at bounding box center [760, 408] width 134 height 26
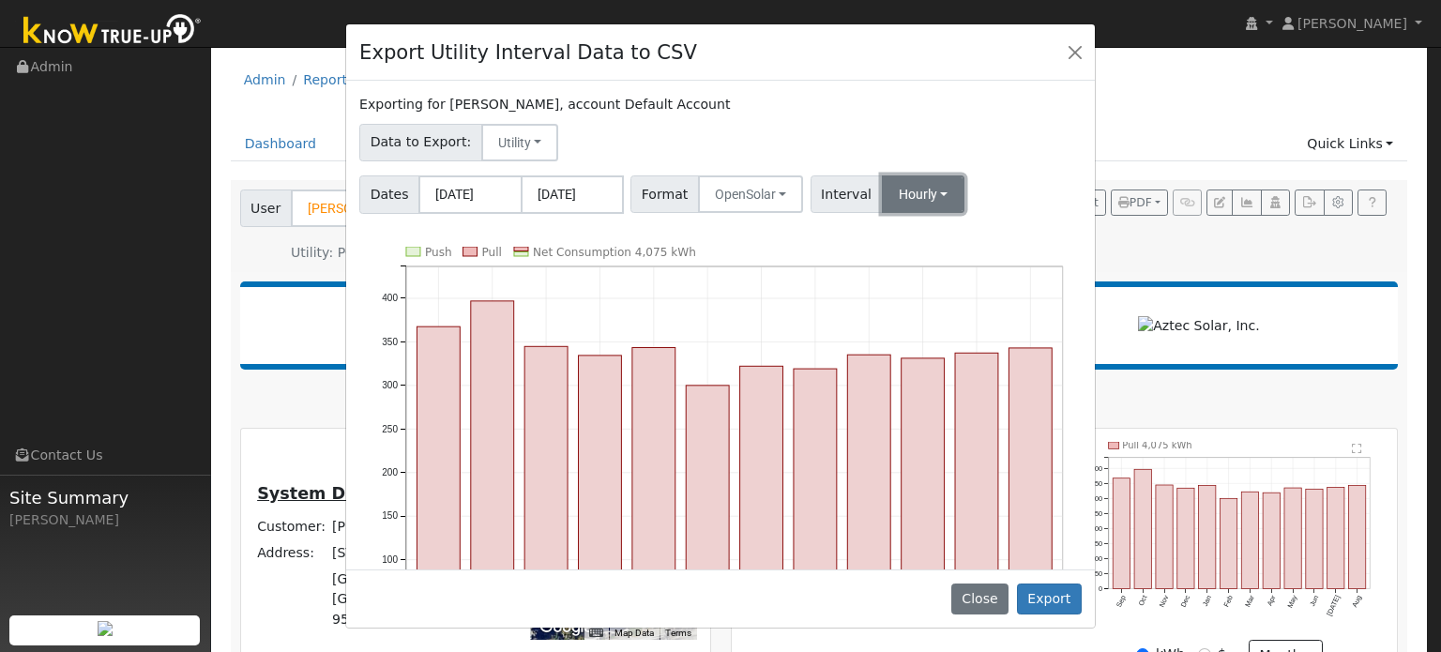
click at [913, 194] on button "Hourly" at bounding box center [923, 194] width 83 height 38
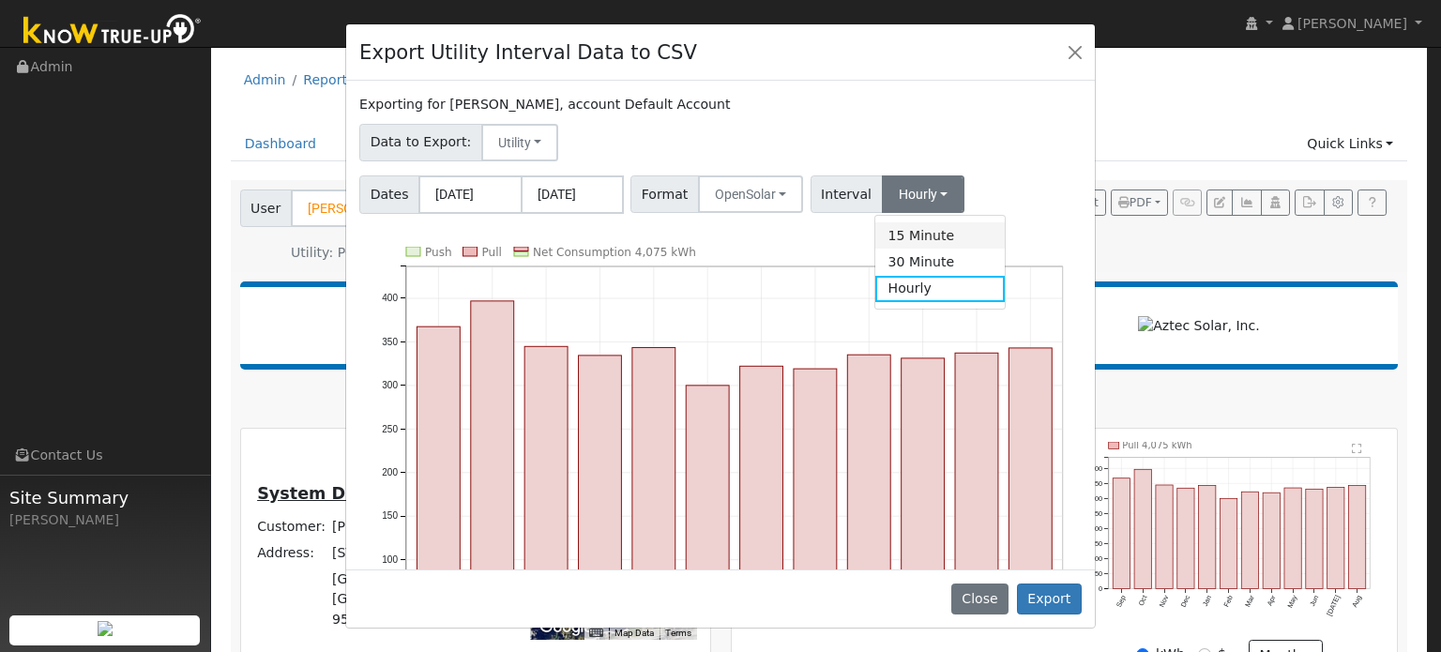
click at [904, 232] on link "15 Minute" at bounding box center [940, 235] width 130 height 26
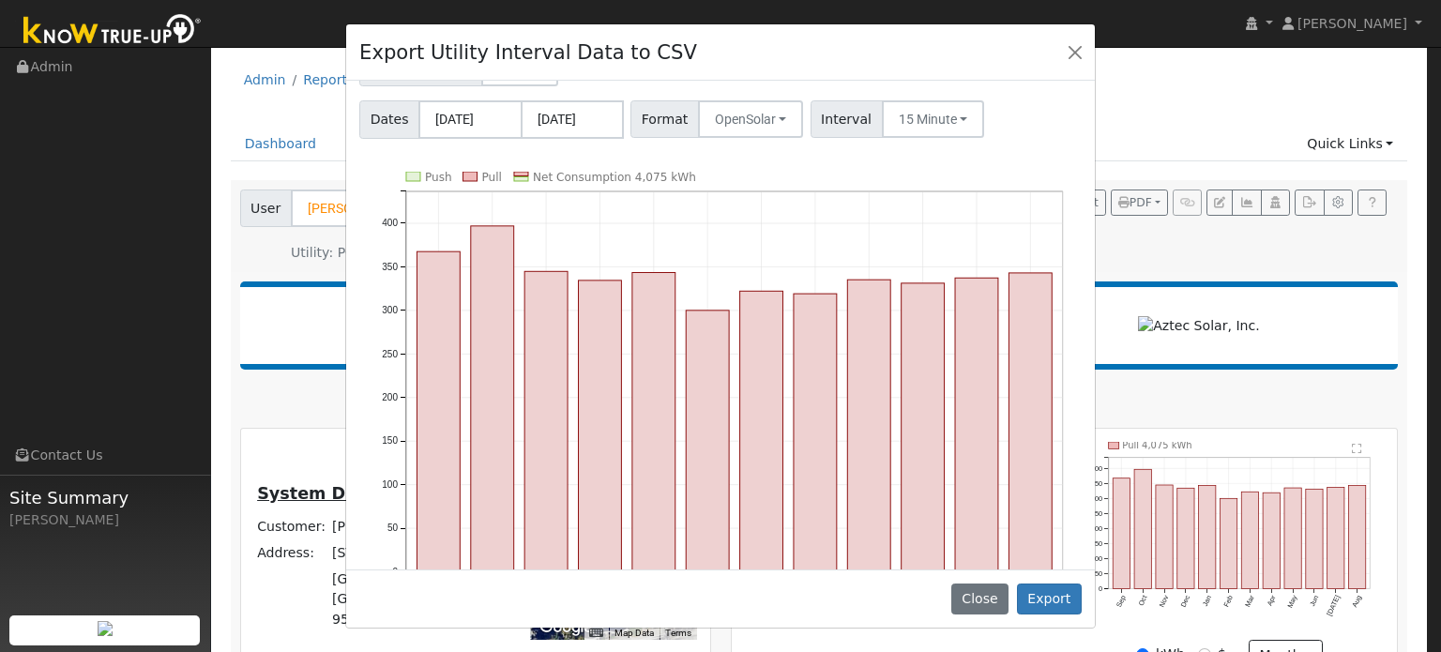
scroll to position [132, 0]
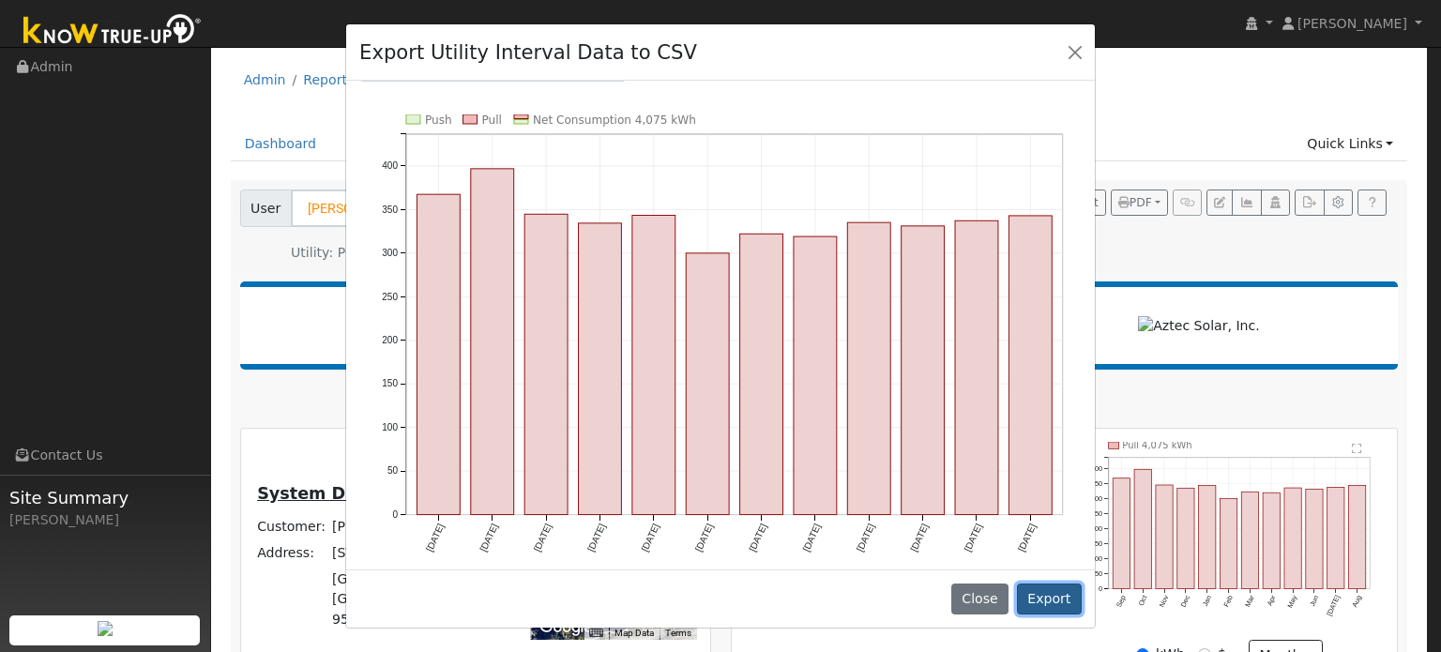
click at [1055, 592] on button "Export" at bounding box center [1049, 600] width 65 height 32
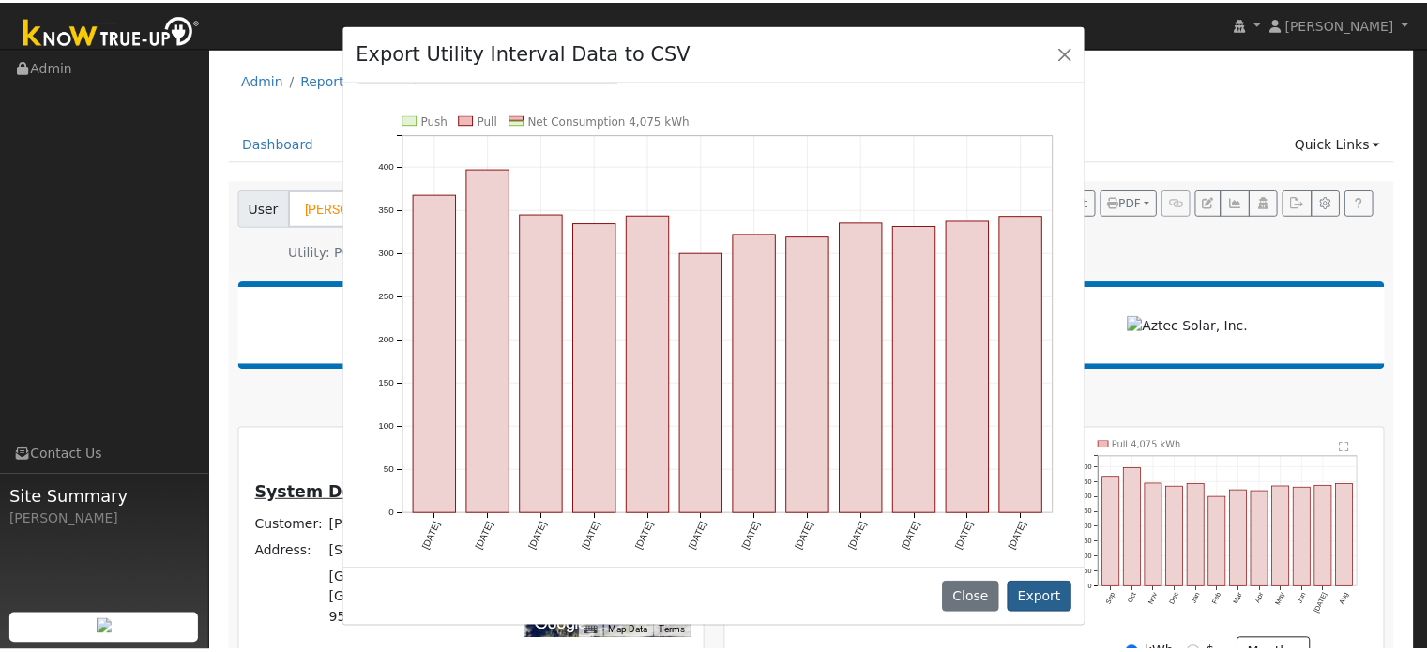
scroll to position [0, 0]
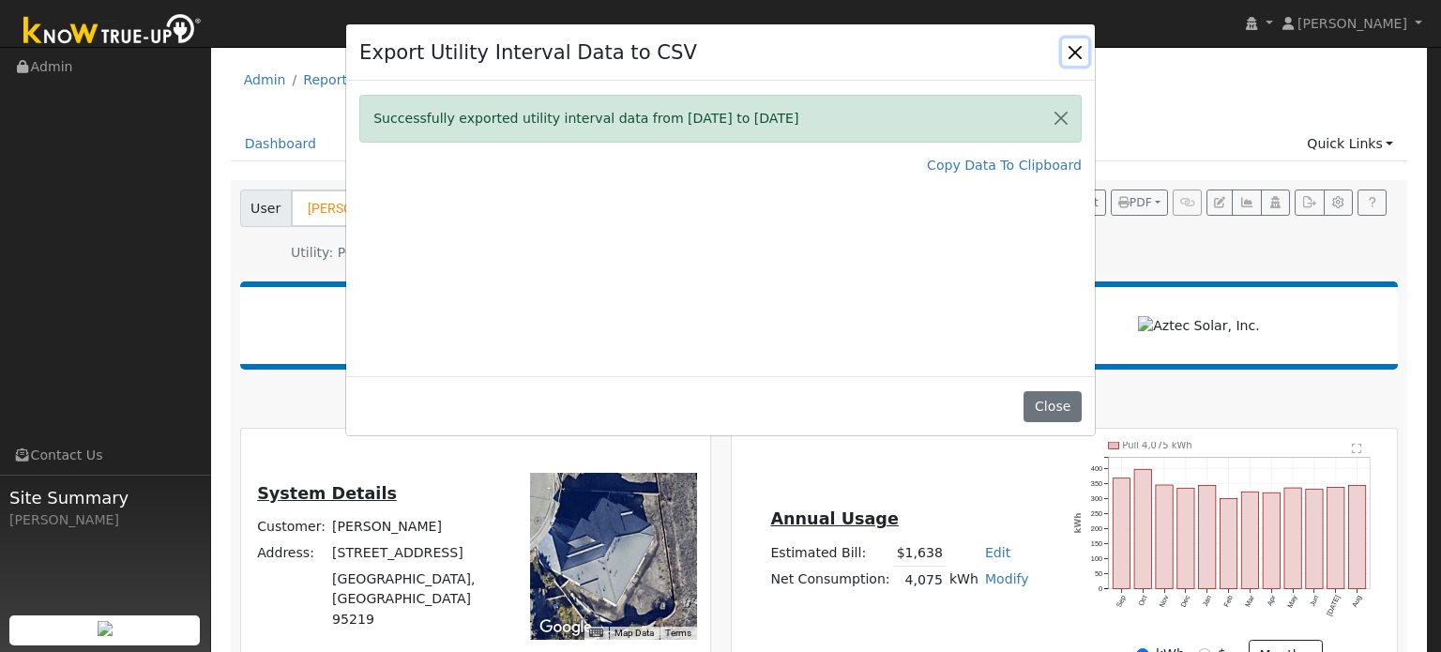
click at [1076, 55] on button "Close" at bounding box center [1075, 51] width 26 height 26
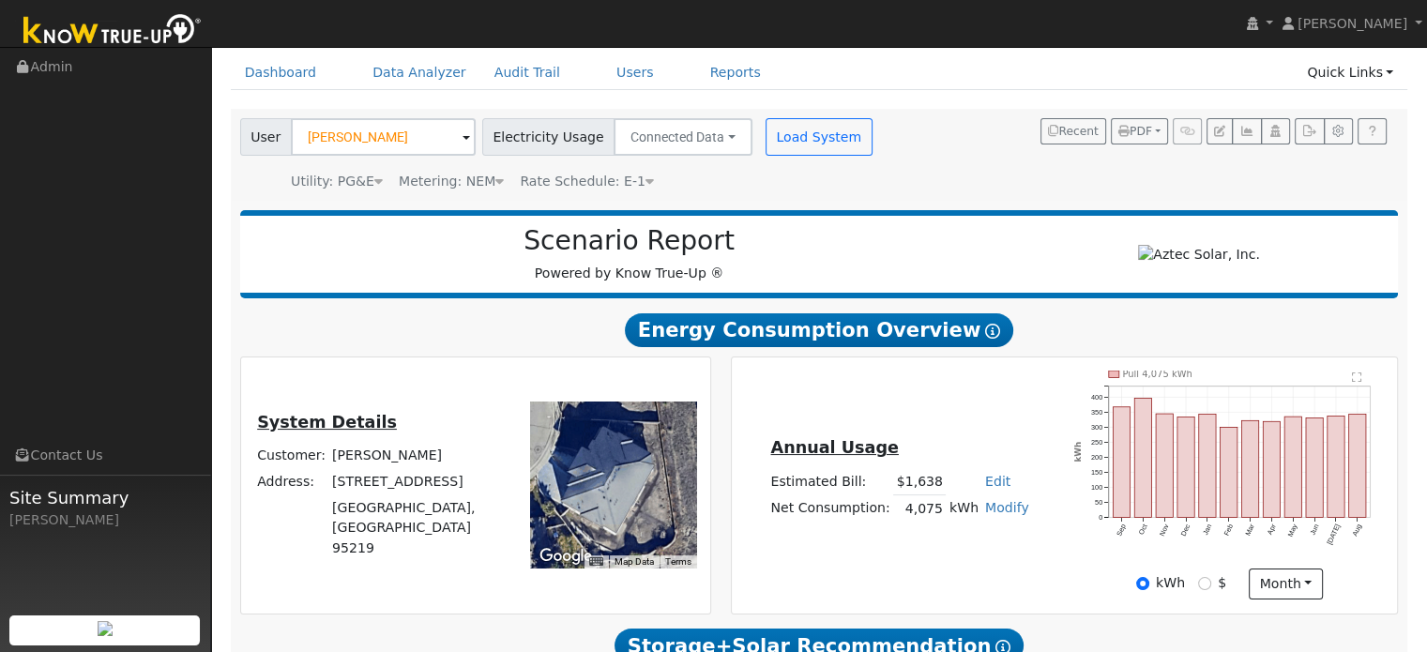
scroll to position [70, 0]
